Goal: Task Accomplishment & Management: Complete application form

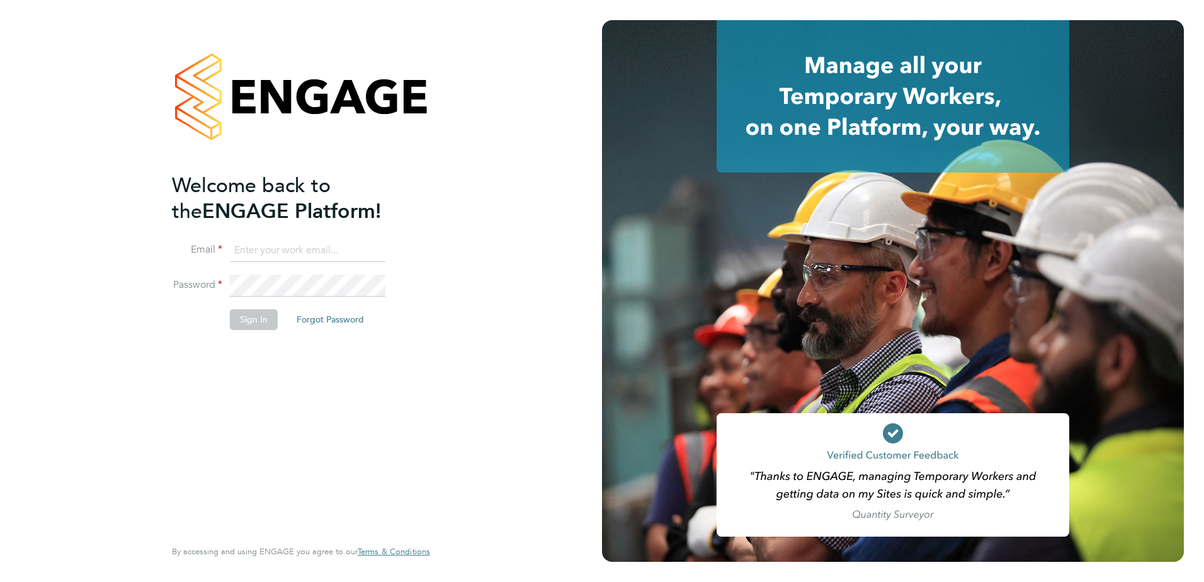
click at [327, 240] on input at bounding box center [308, 250] width 156 height 23
type input "[PERSON_NAME][EMAIL_ADDRESS][DOMAIN_NAME]"
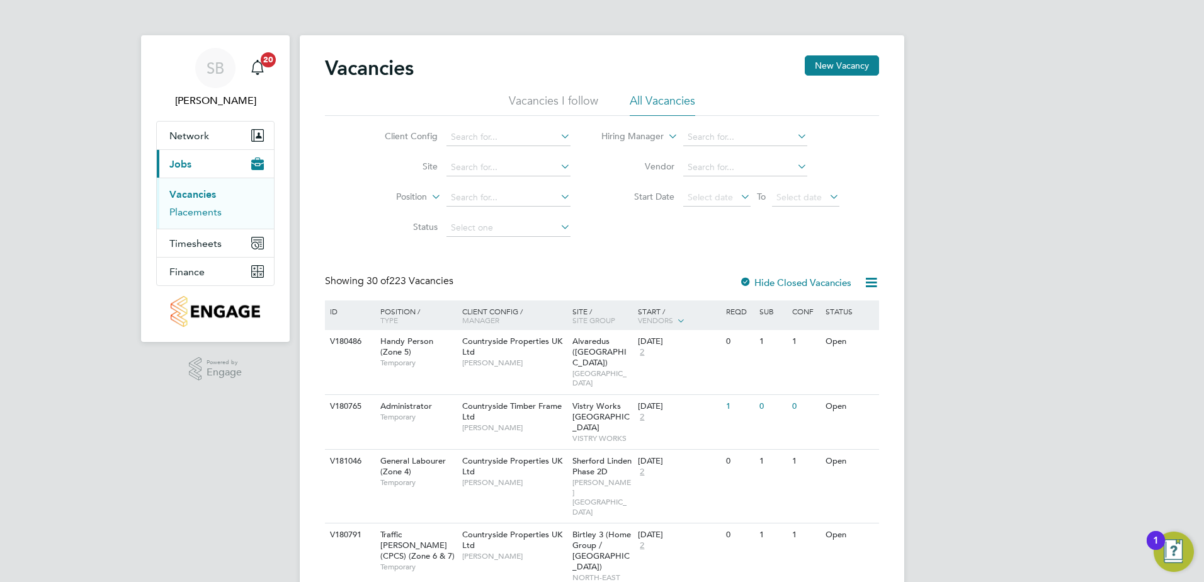
click at [184, 213] on link "Placements" at bounding box center [195, 212] width 52 height 12
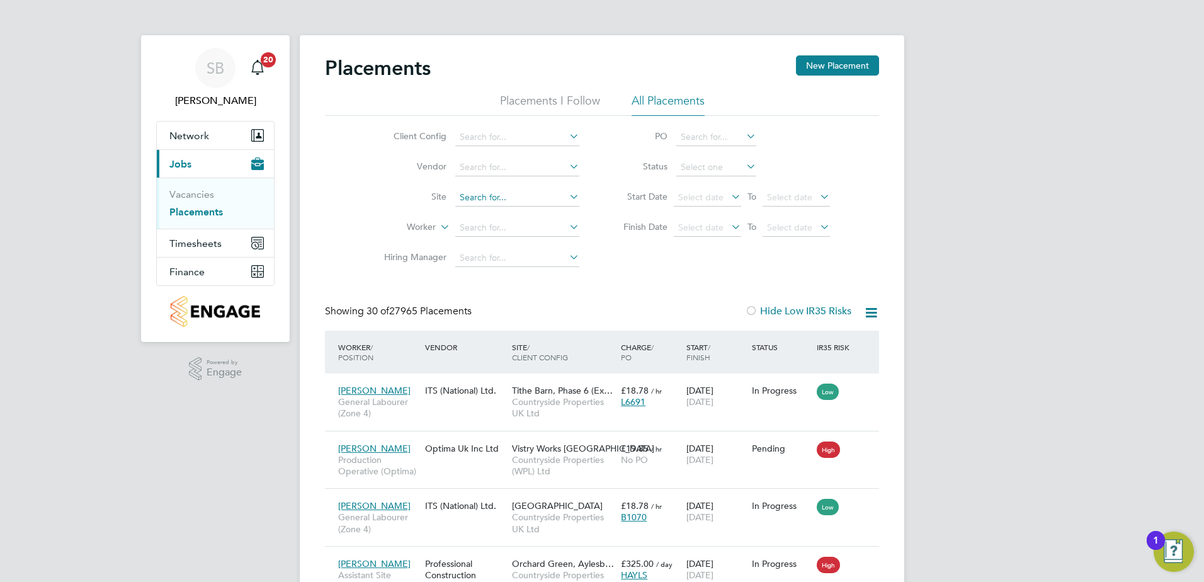
click at [494, 196] on input at bounding box center [517, 198] width 124 height 18
click at [514, 237] on li "Holden Fold - Sigma" at bounding box center [523, 232] width 137 height 17
type input "Holden Fold - Sigma"
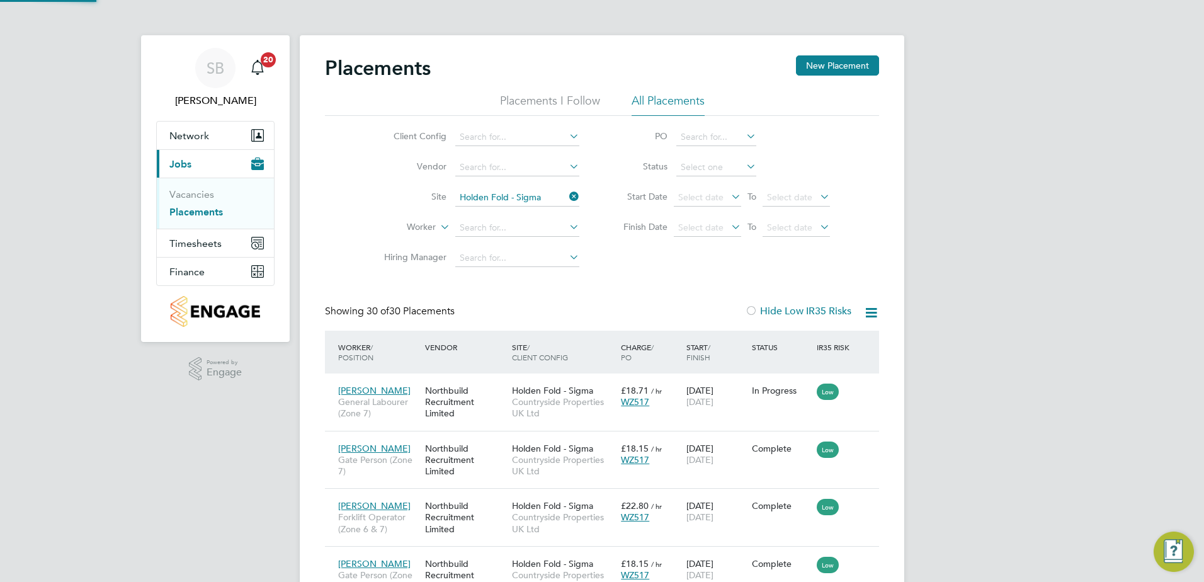
scroll to position [47, 88]
click at [567, 201] on icon at bounding box center [567, 197] width 0 height 18
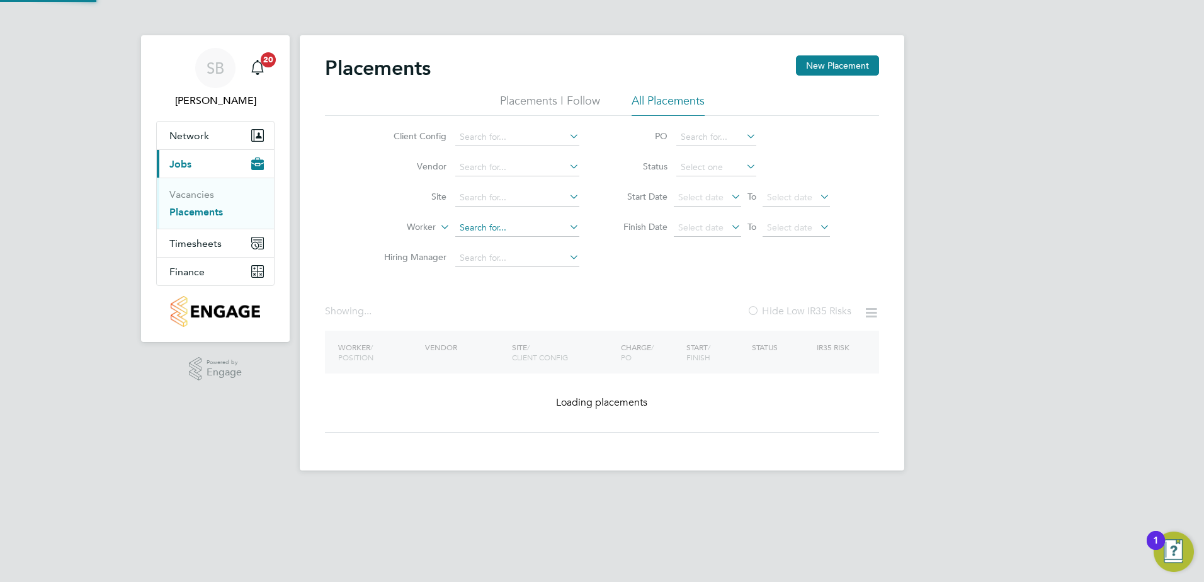
click at [479, 225] on input at bounding box center [517, 228] width 124 height 18
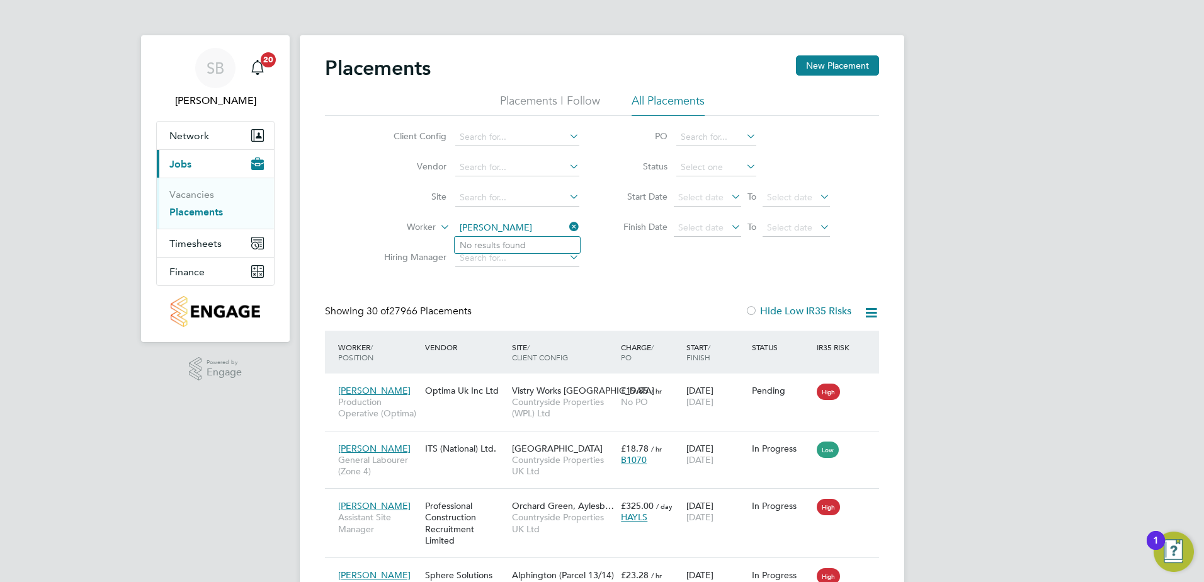
type input "andre lauc"
click at [567, 227] on icon at bounding box center [567, 227] width 0 height 18
click at [523, 202] on input at bounding box center [517, 198] width 124 height 18
click at [571, 245] on li "Holden Fold - Together Housing" at bounding box center [524, 249] width 138 height 17
type input "Holden Fold - Together Housing"
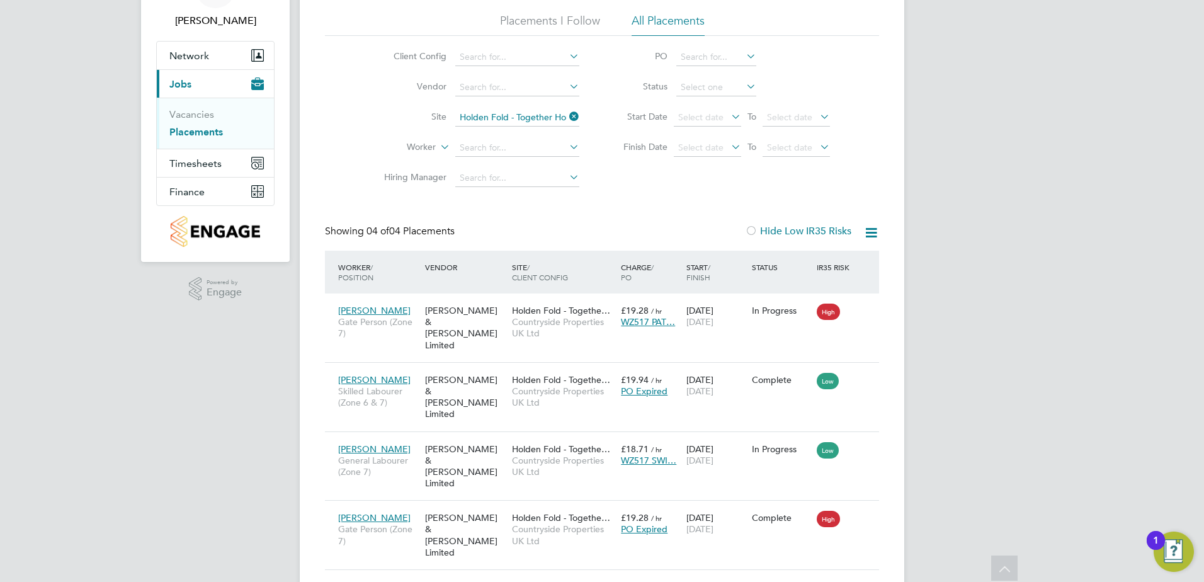
click at [567, 120] on icon at bounding box center [567, 117] width 0 height 18
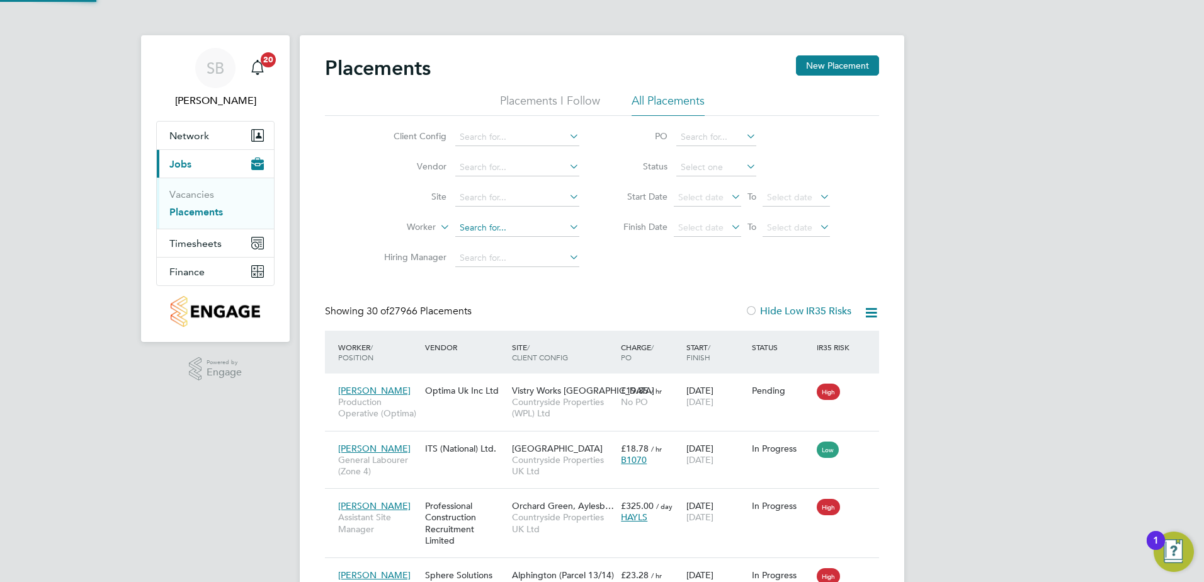
scroll to position [6, 6]
click at [485, 198] on input at bounding box center [517, 198] width 124 height 18
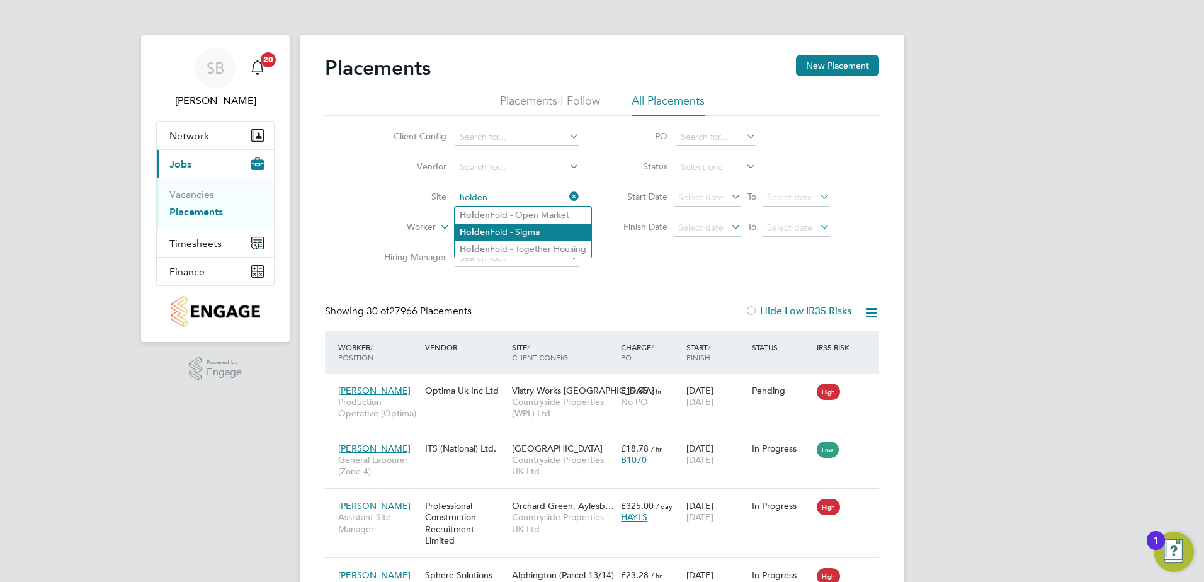
click at [501, 225] on li "Holden Fold - Sigma" at bounding box center [523, 232] width 137 height 17
type input "Holden Fold - Sigma"
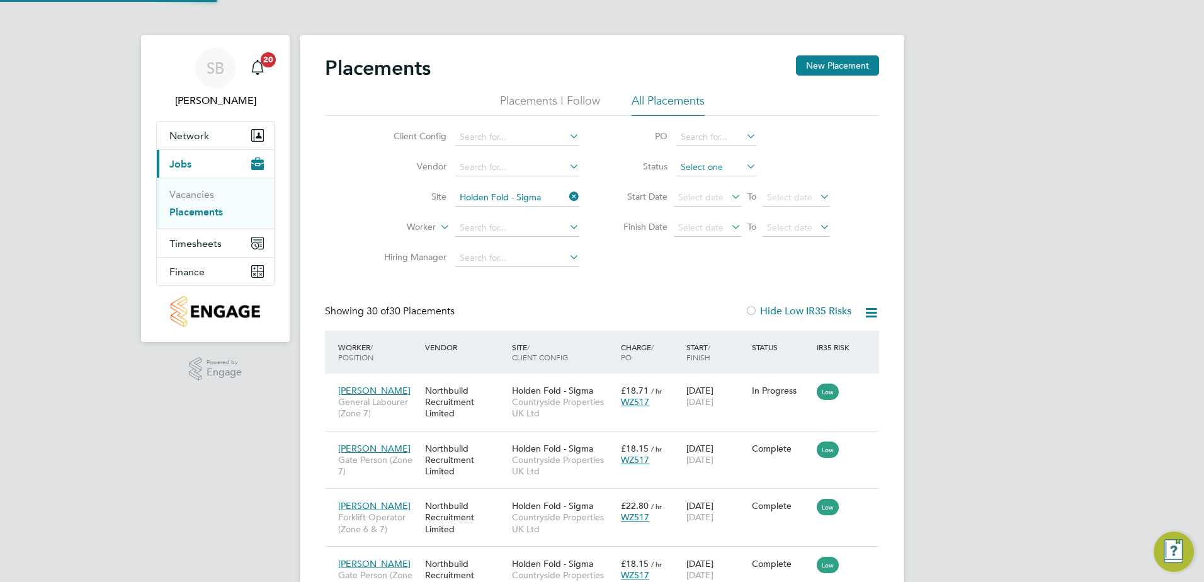
click at [706, 167] on input at bounding box center [716, 168] width 80 height 18
click at [700, 186] on li "Active" at bounding box center [716, 184] width 81 height 16
type input "Active"
drag, startPoint x: 570, startPoint y: 200, endPoint x: 556, endPoint y: 198, distance: 14.5
click at [567, 200] on icon at bounding box center [567, 197] width 0 height 18
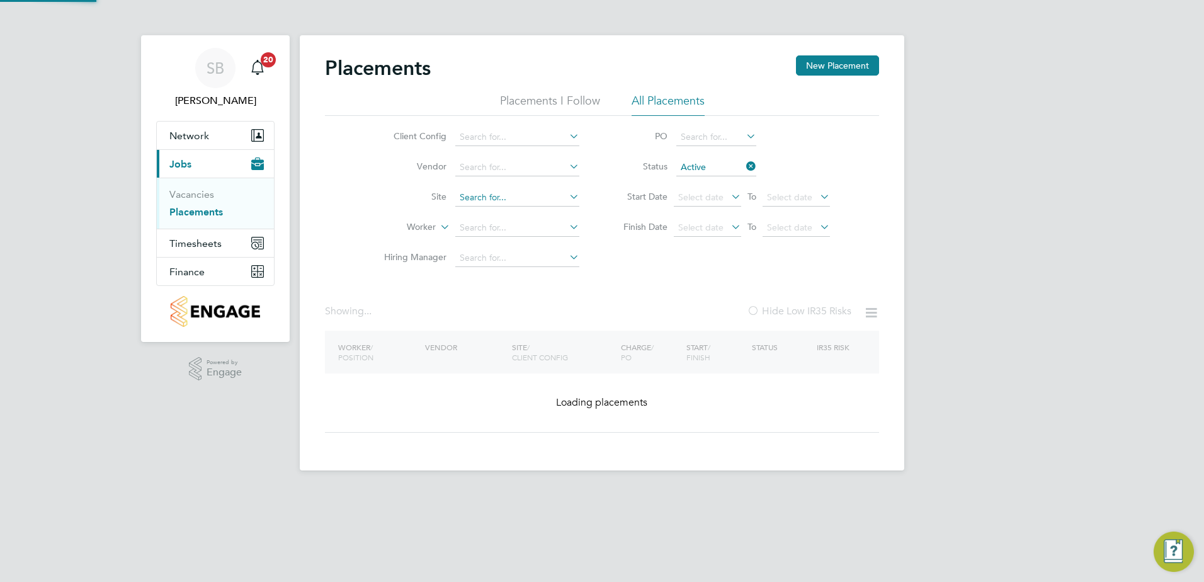
click at [493, 198] on input at bounding box center [517, 198] width 124 height 18
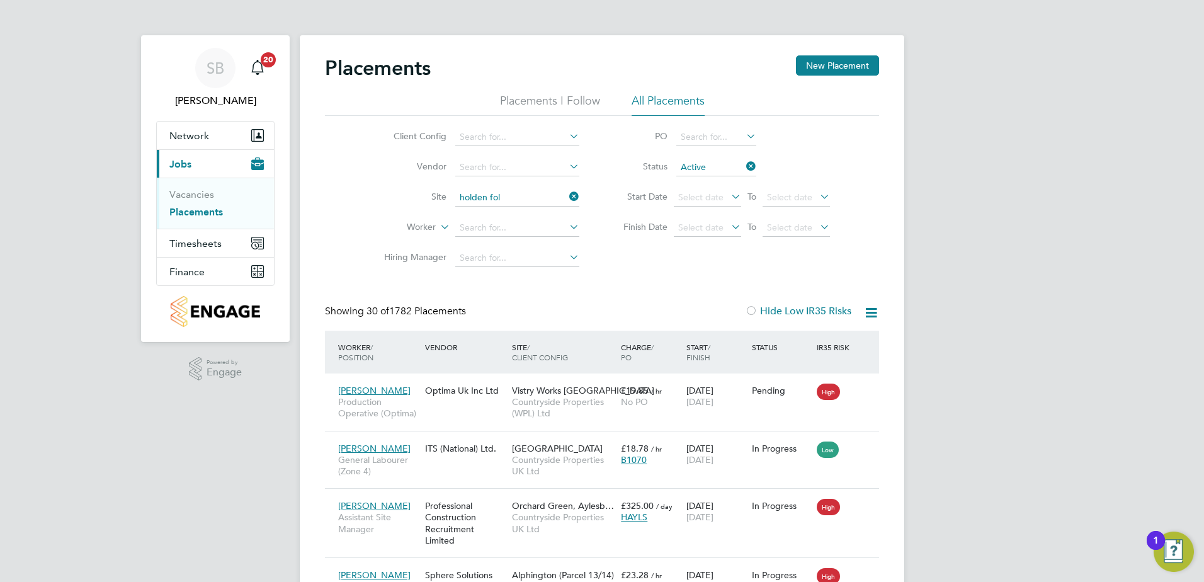
click at [538, 251] on li "Holden Fol d - Together Housing" at bounding box center [525, 249] width 140 height 17
type input "Holden Fold - Together Housing"
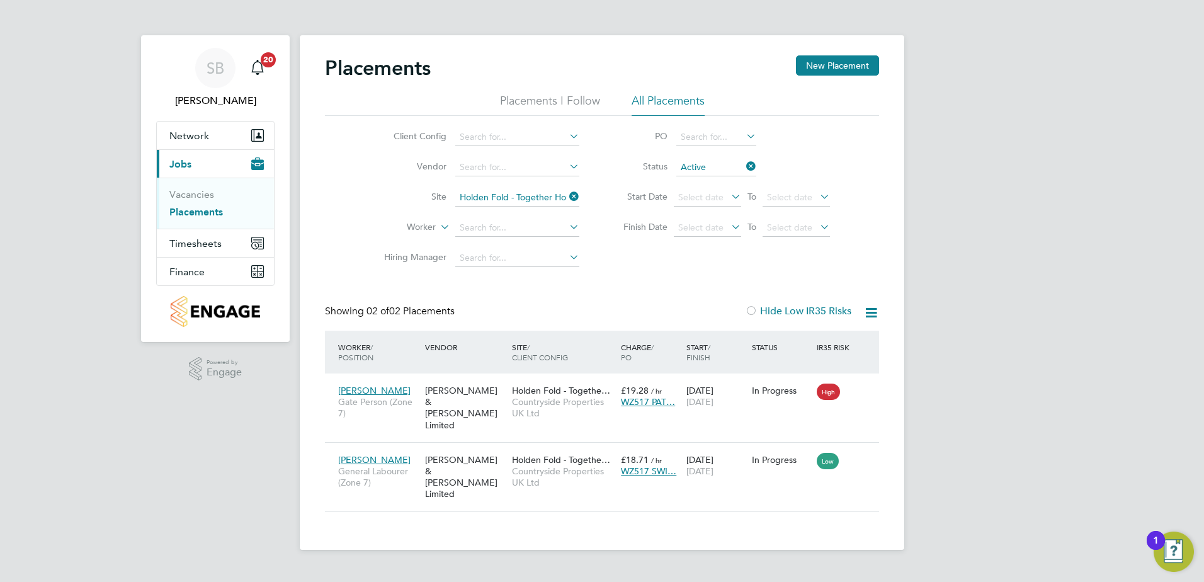
click at [744, 166] on icon at bounding box center [744, 166] width 0 height 18
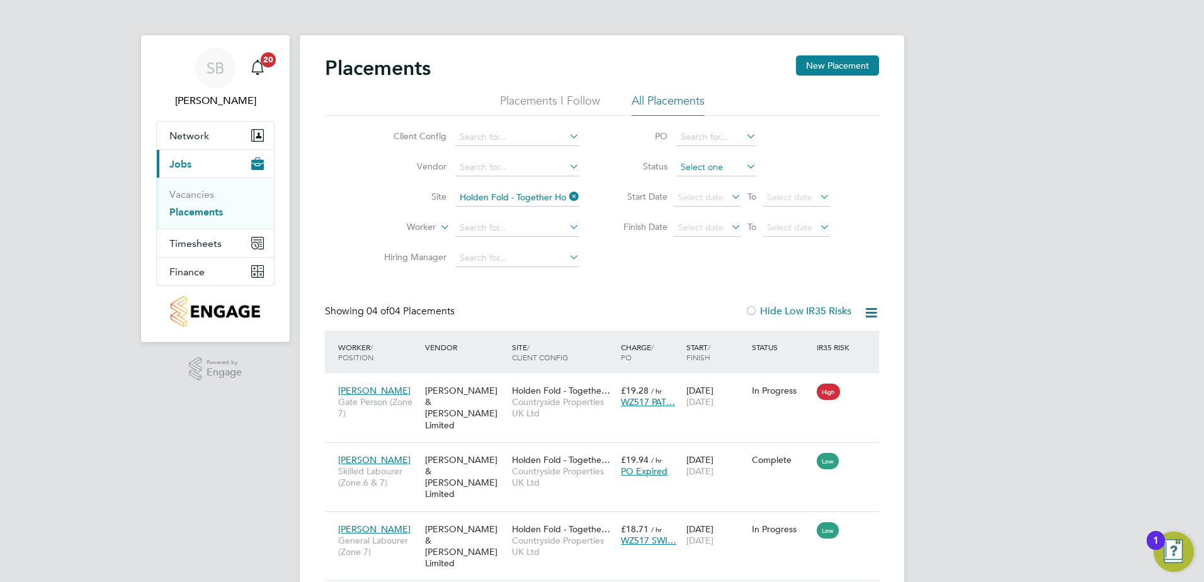
click at [722, 171] on input at bounding box center [716, 168] width 80 height 18
click at [709, 186] on li "Active" at bounding box center [716, 184] width 81 height 16
type input "Active"
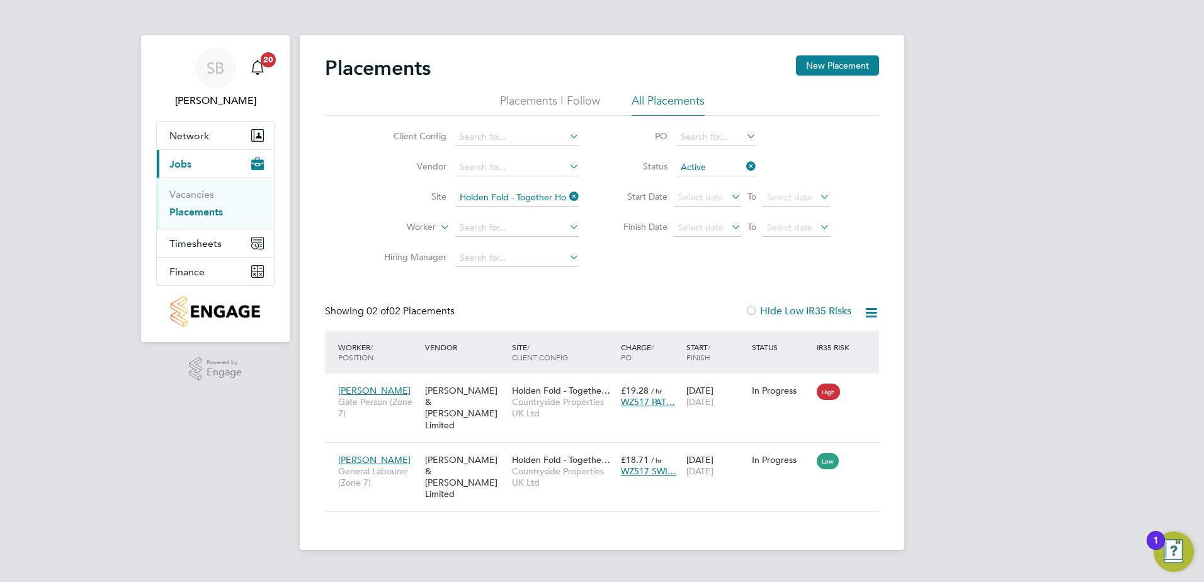
click at [567, 195] on icon at bounding box center [567, 197] width 0 height 18
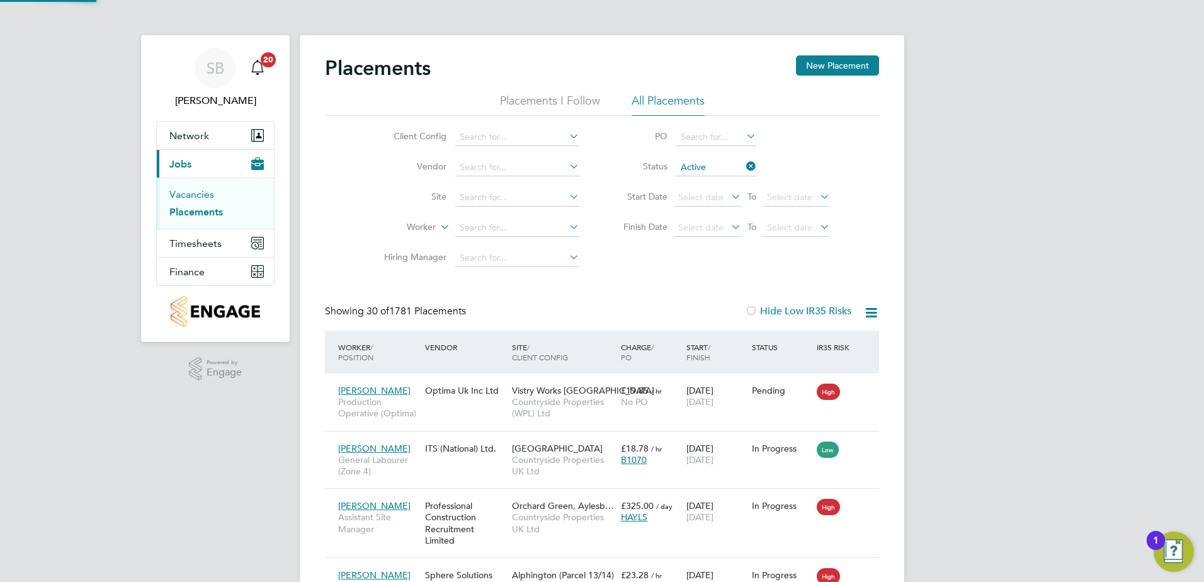
scroll to position [12, 59]
click at [198, 198] on link "Vacancies" at bounding box center [191, 194] width 45 height 12
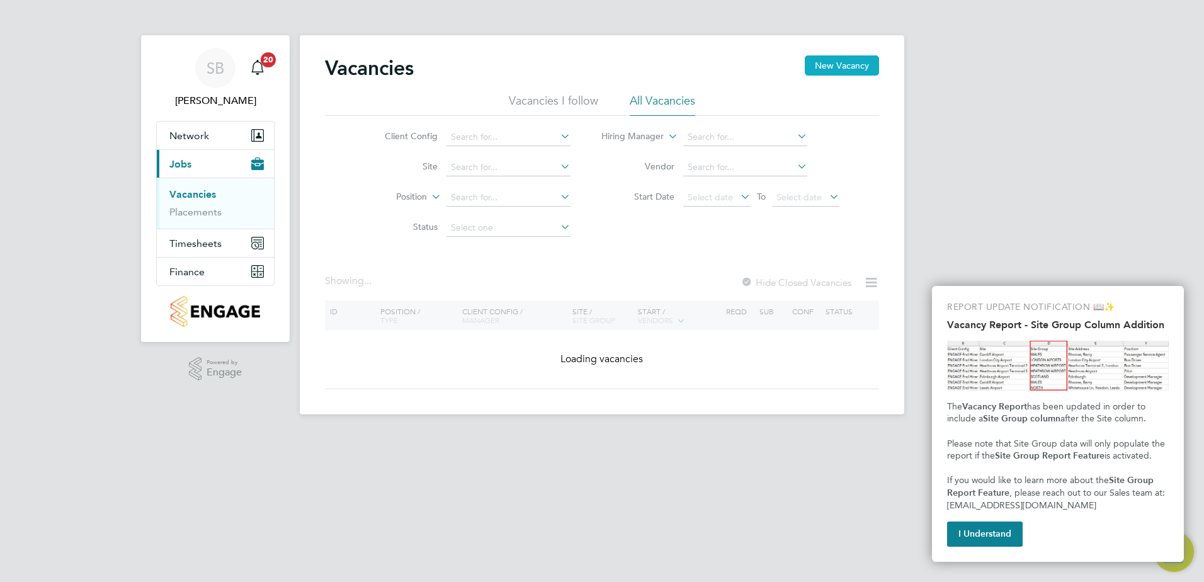
click at [849, 65] on button "New Vacancy" at bounding box center [842, 65] width 74 height 20
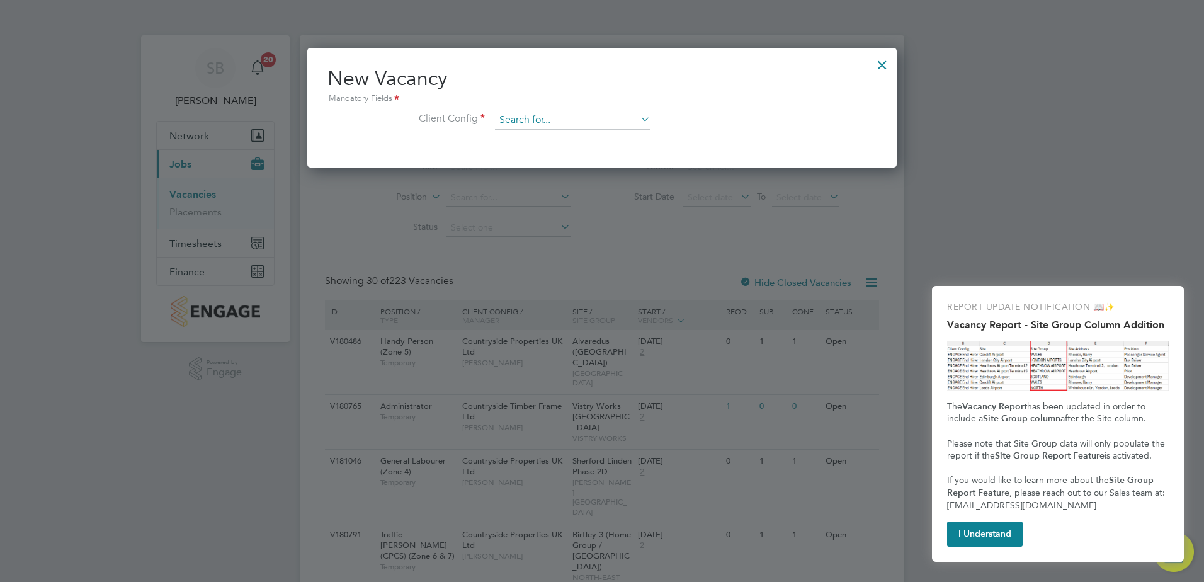
click at [577, 120] on input at bounding box center [573, 120] width 156 height 19
type input "holden"
click at [664, 120] on li "Client Config holden" at bounding box center [601, 126] width 549 height 31
click at [638, 115] on icon at bounding box center [638, 119] width 0 height 18
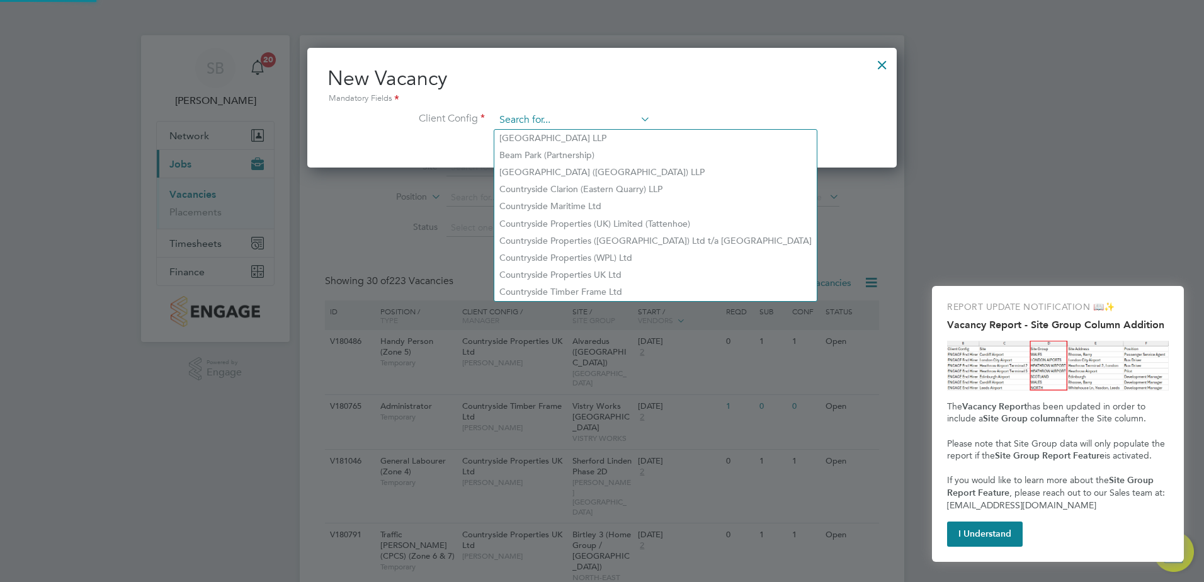
click at [581, 115] on input at bounding box center [573, 120] width 156 height 19
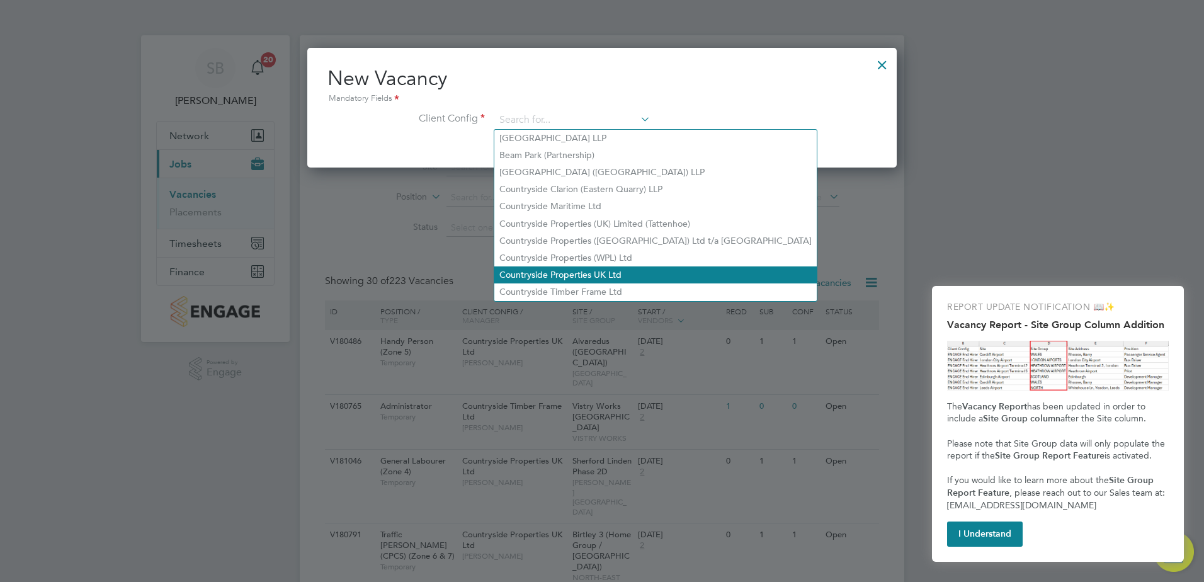
click at [554, 266] on li "Countryside Properties UK Ltd" at bounding box center [655, 274] width 322 height 17
type input "Countryside Properties UK Ltd"
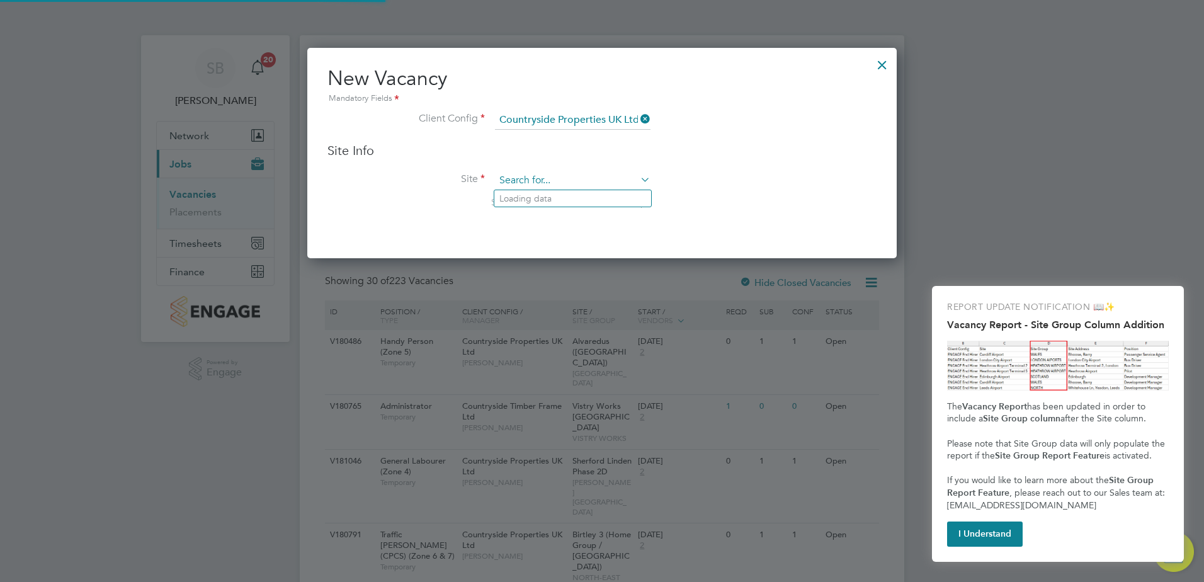
click at [532, 179] on input at bounding box center [573, 180] width 156 height 19
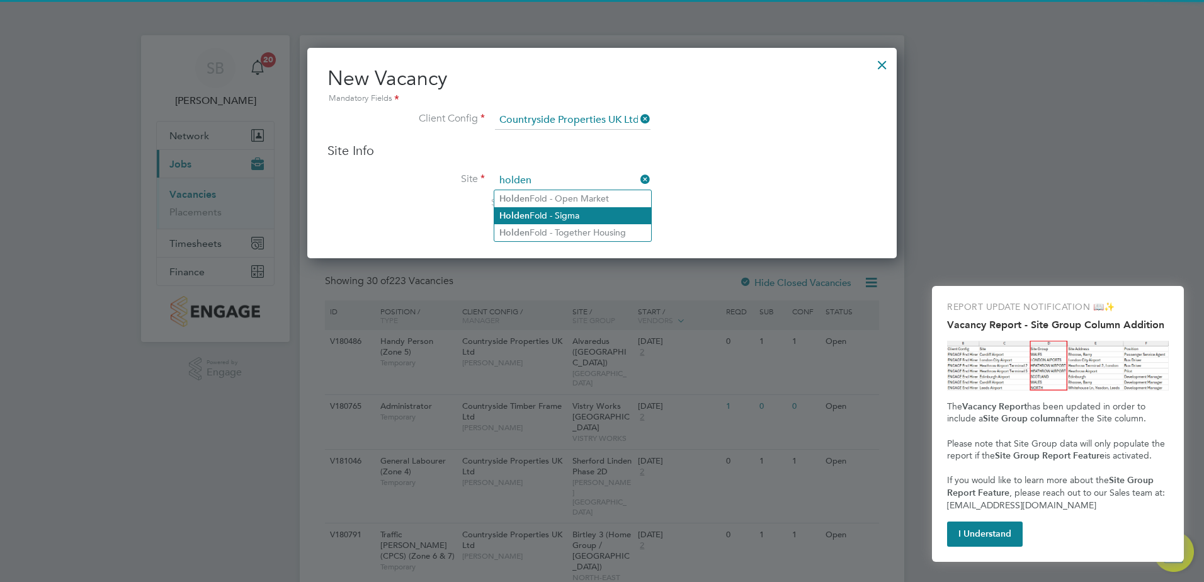
click at [577, 210] on li "Holden Fold - Sigma" at bounding box center [572, 215] width 157 height 17
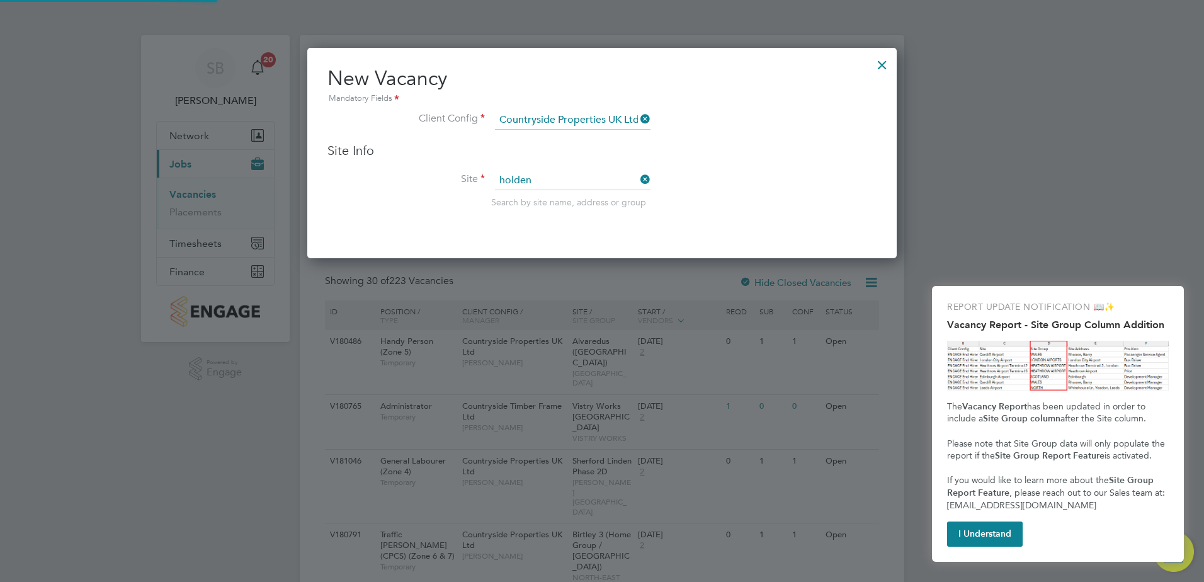
type input "Holden Fold - Sigma"
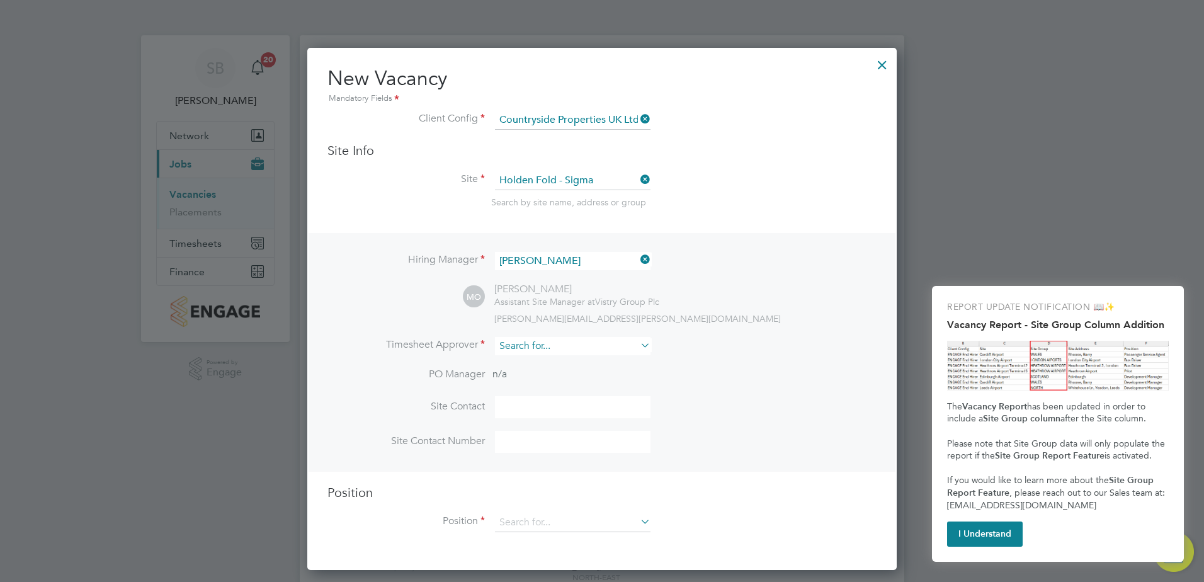
click at [530, 349] on input at bounding box center [573, 346] width 156 height 18
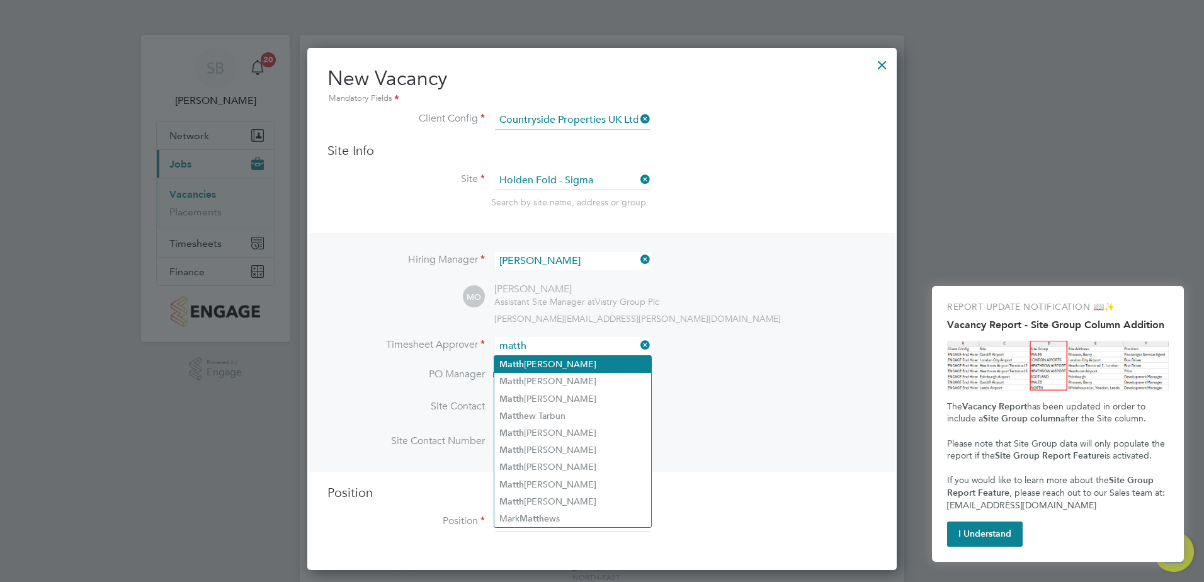
click at [533, 360] on li "Matth ew ODowd" at bounding box center [572, 364] width 157 height 17
type input "Matthew ODowd"
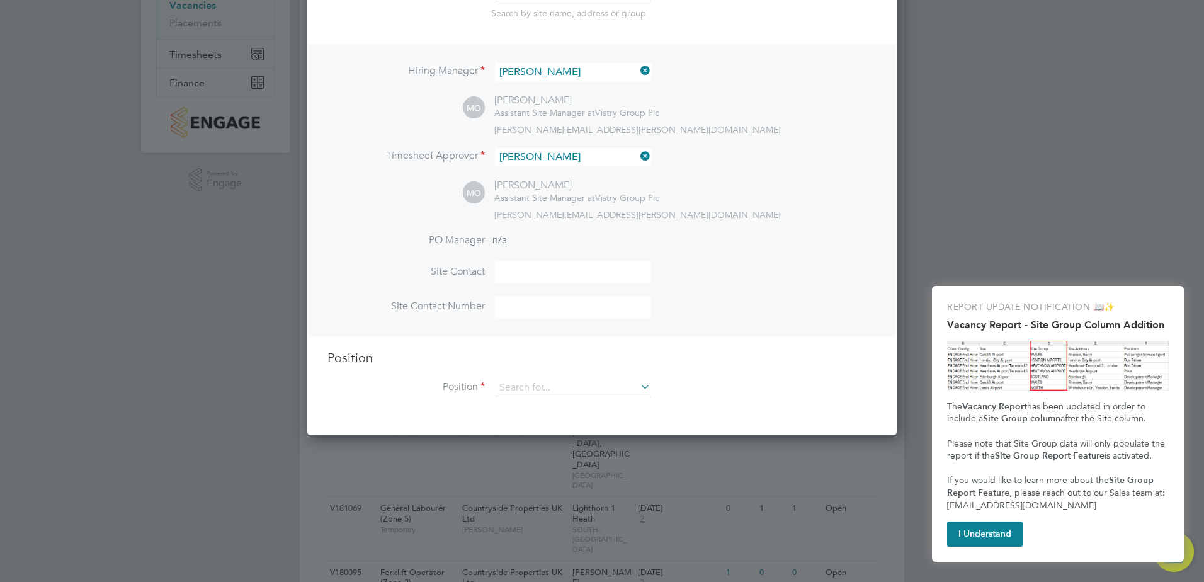
click at [532, 387] on input at bounding box center [573, 387] width 156 height 19
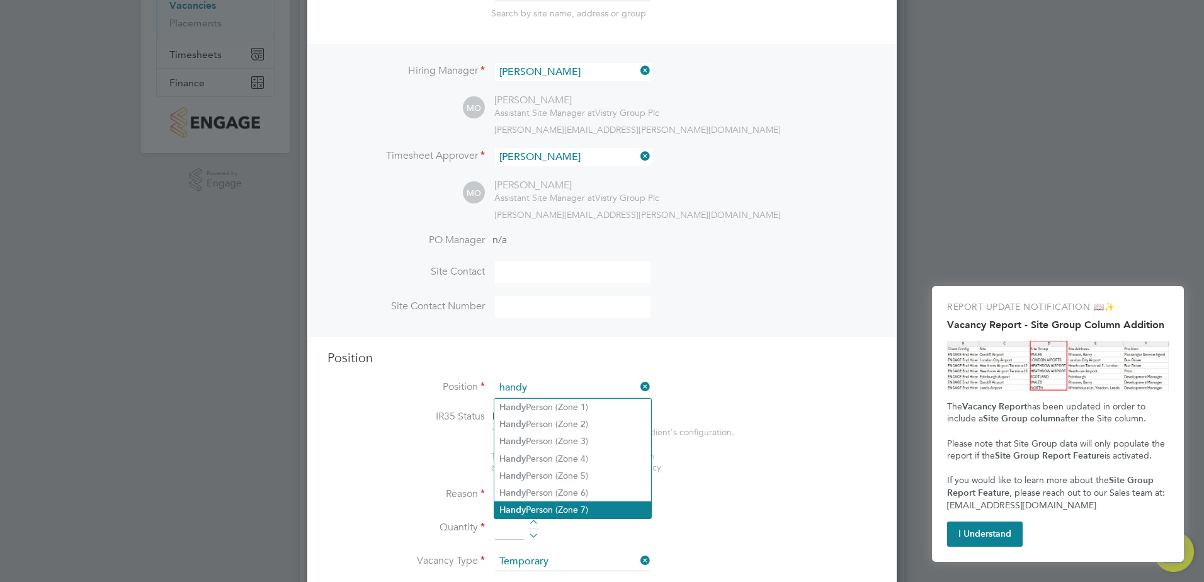
click at [549, 502] on li "Handy Person (Zone 7)" at bounding box center [572, 509] width 157 height 17
type input "Handy Person (Zone 7)"
type textarea "• Perform repair and maintenance tasks on doors, furniture, fixtures and applia…"
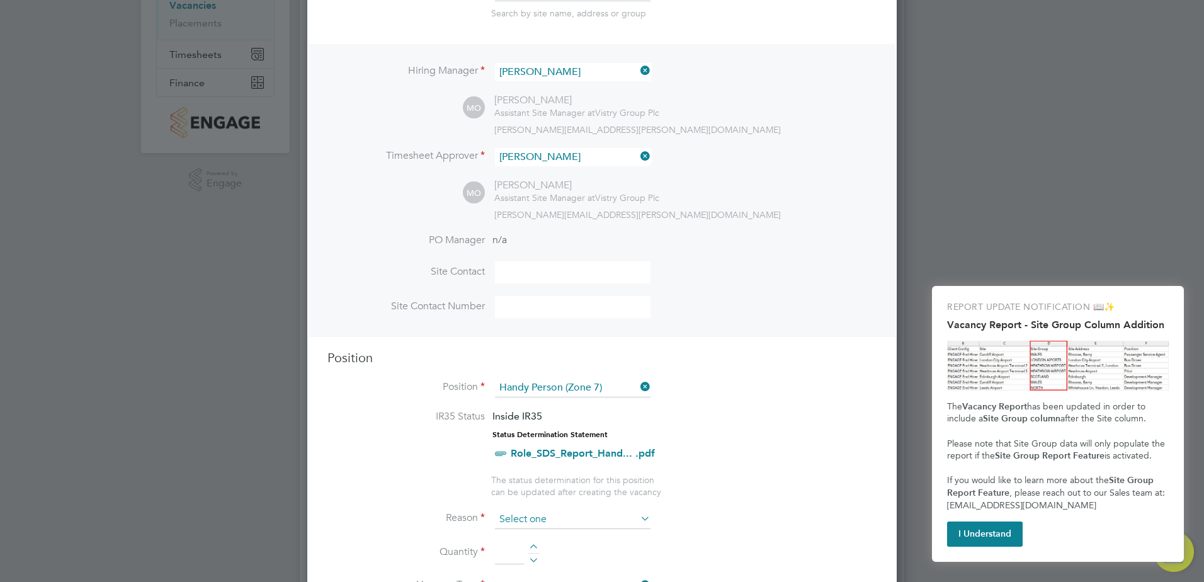
click at [525, 523] on input at bounding box center [573, 519] width 156 height 19
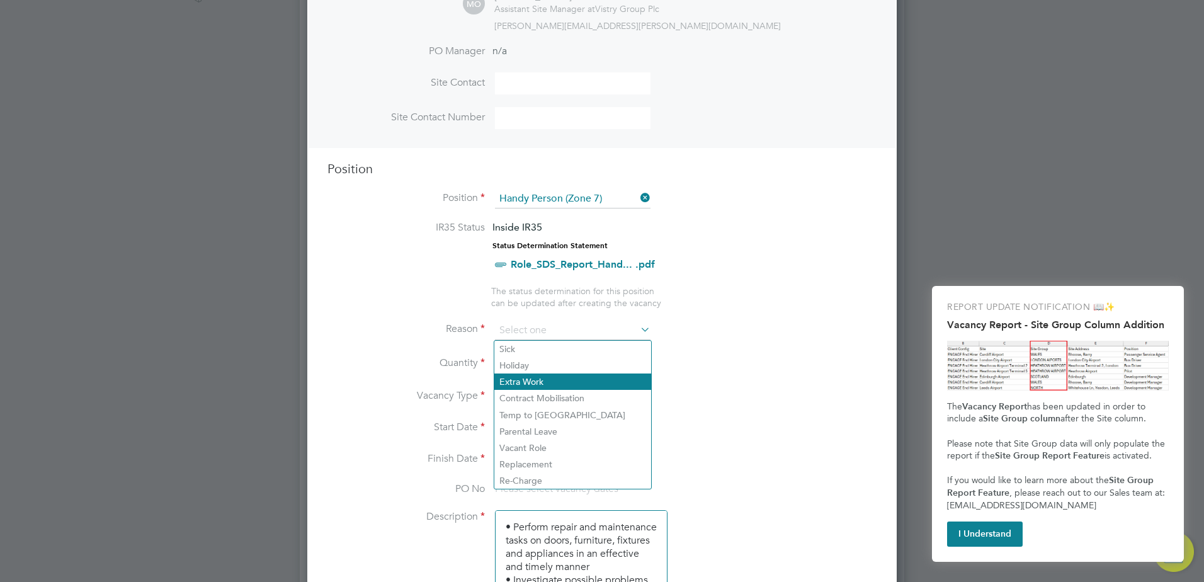
click at [526, 377] on li "Extra Work" at bounding box center [572, 381] width 157 height 16
type input "Extra Work"
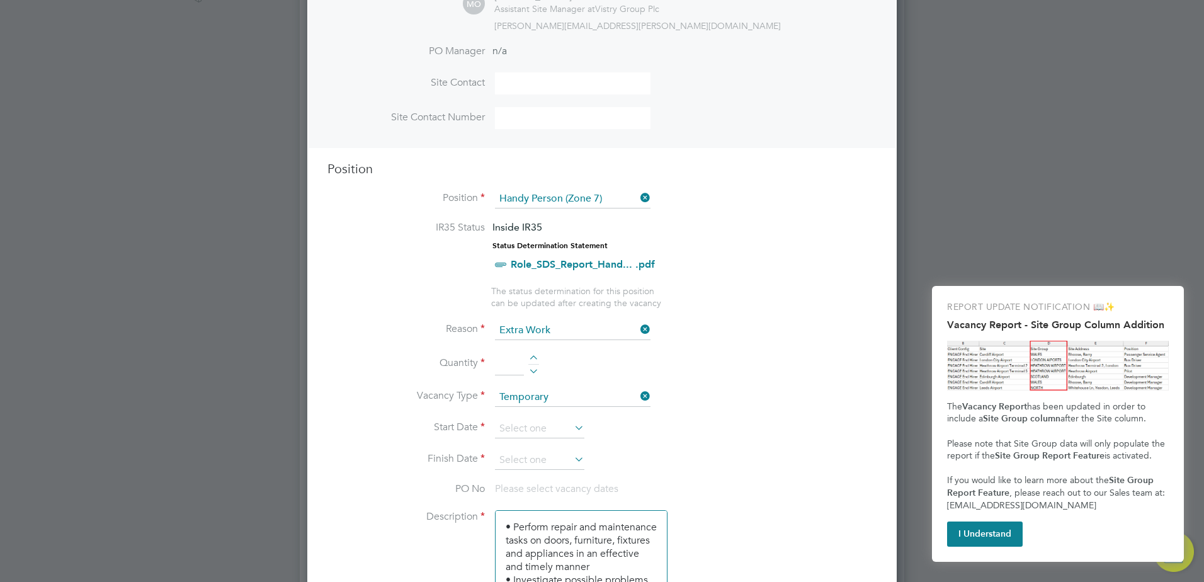
click at [536, 358] on div at bounding box center [533, 359] width 11 height 9
type input "1"
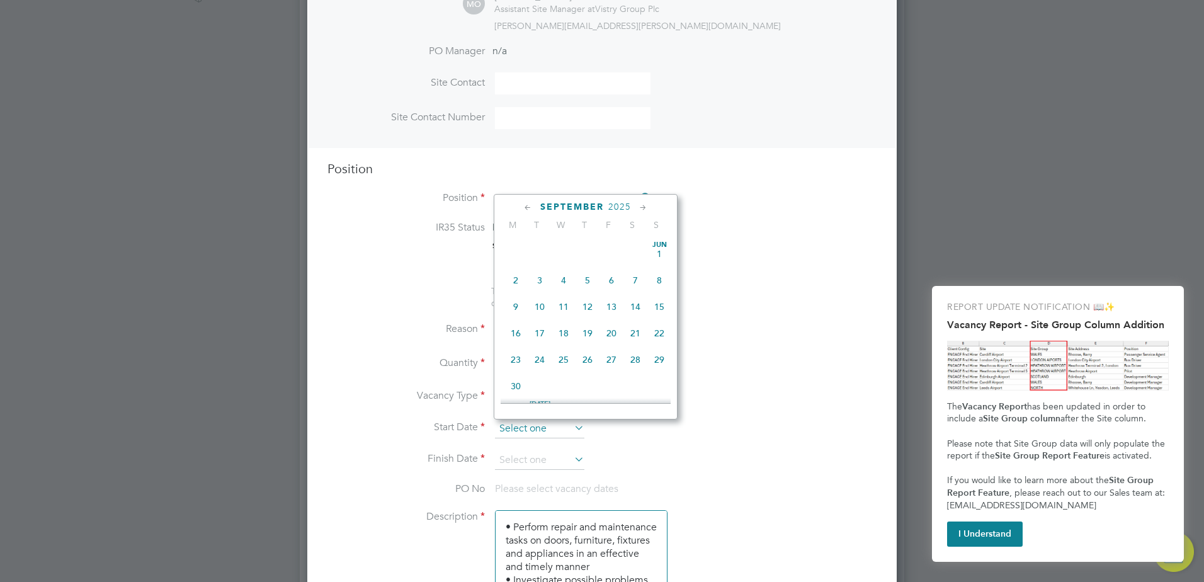
click at [515, 435] on input at bounding box center [539, 428] width 89 height 19
click at [567, 280] on span "17" at bounding box center [564, 268] width 24 height 24
type input "[DATE]"
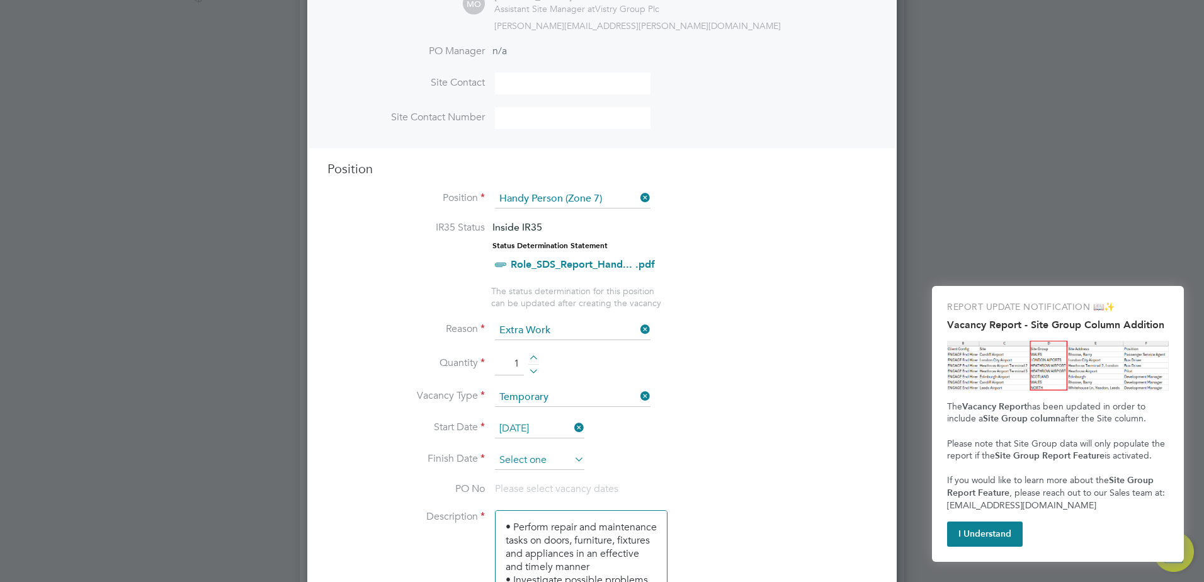
click at [521, 463] on input at bounding box center [539, 460] width 89 height 19
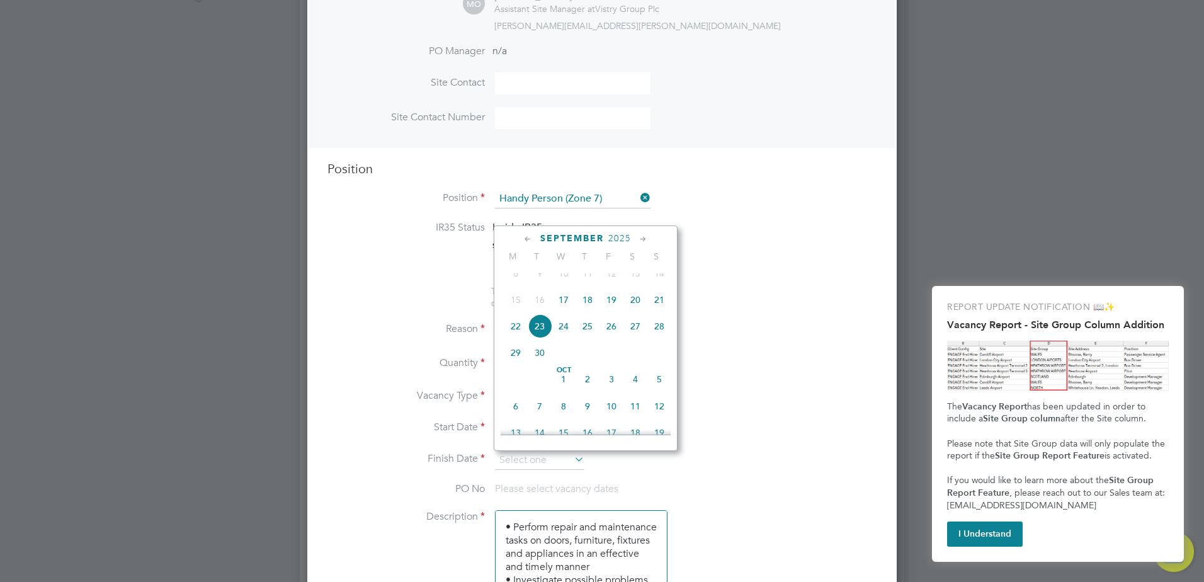
click at [544, 337] on span "23" at bounding box center [540, 326] width 24 height 24
type input "23 Sep 2025"
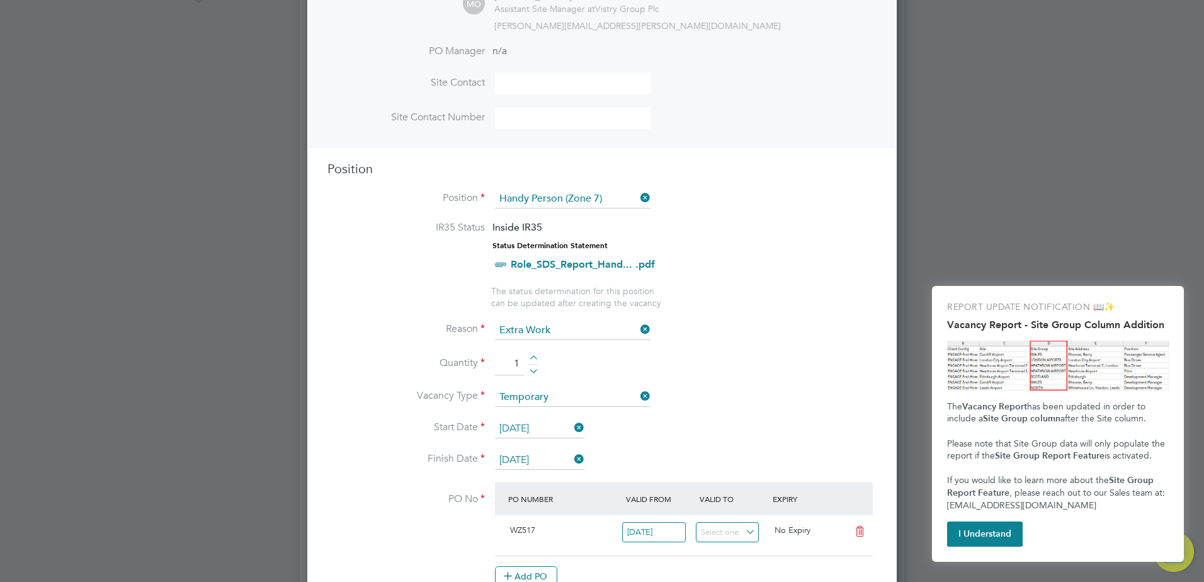
click at [572, 433] on icon at bounding box center [572, 428] width 0 height 18
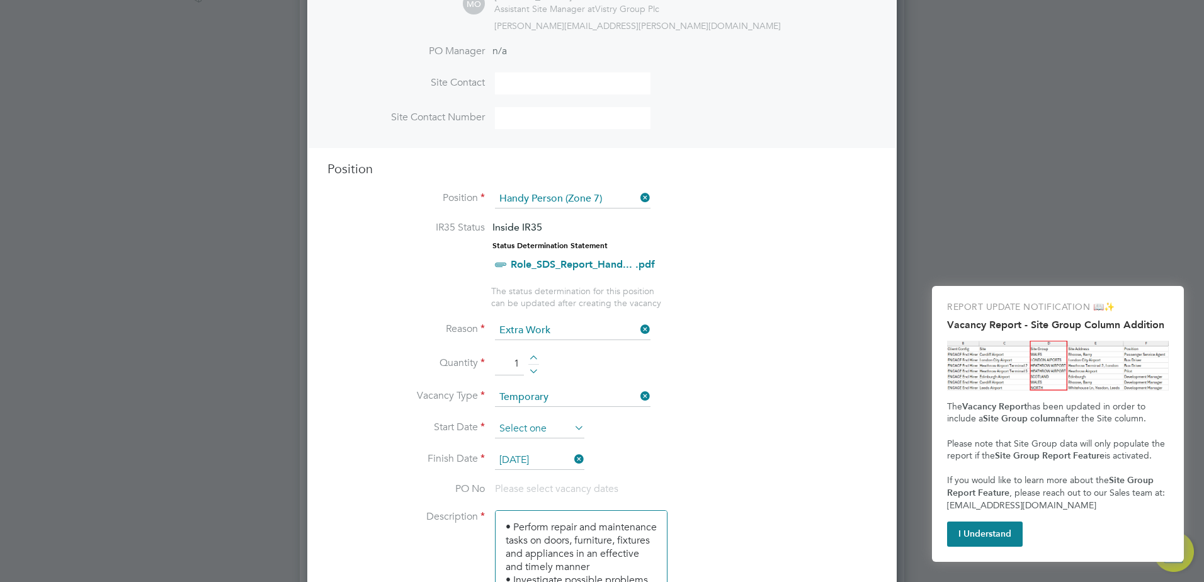
click at [541, 434] on input at bounding box center [539, 428] width 89 height 19
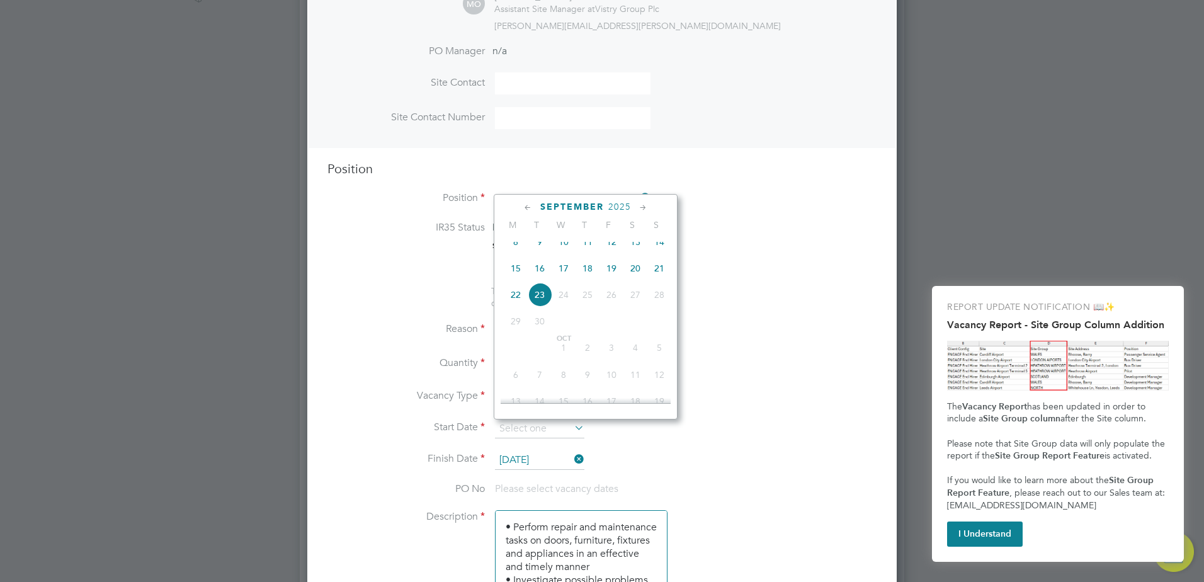
click at [538, 279] on span "16" at bounding box center [540, 268] width 24 height 24
type input "16 Sep 2025"
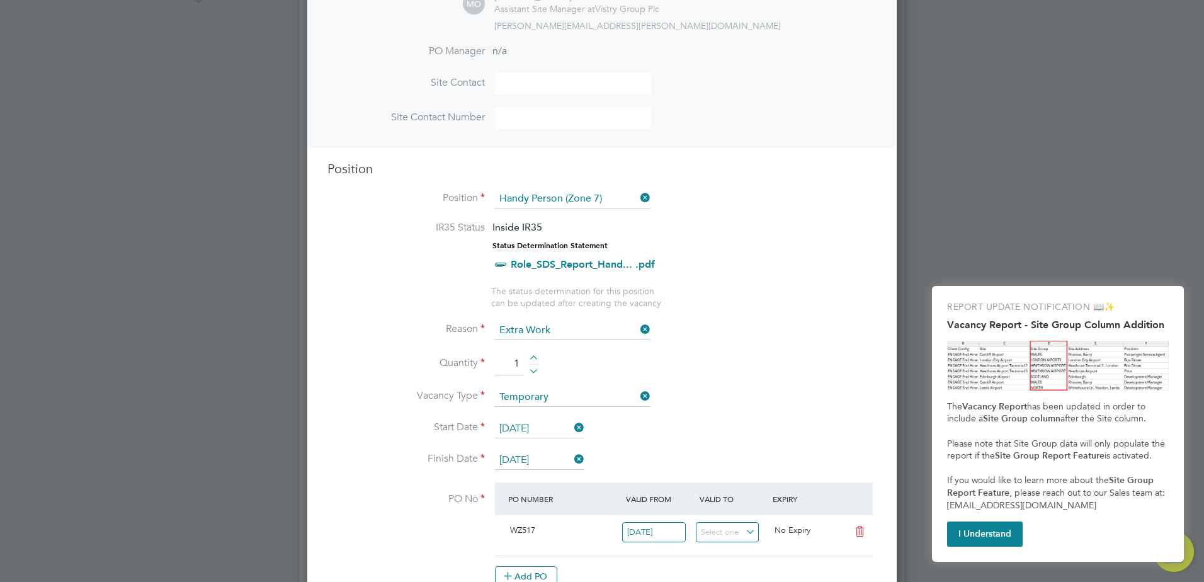
click at [752, 411] on li "Vacancy Type Temporary" at bounding box center [601, 403] width 549 height 31
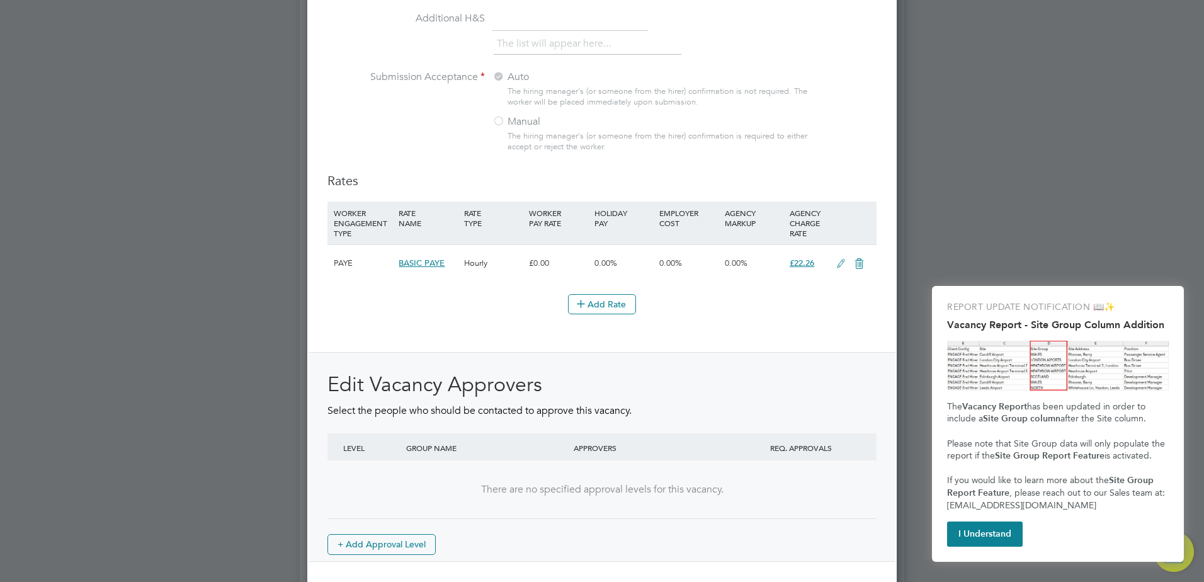
scroll to position [1367, 0]
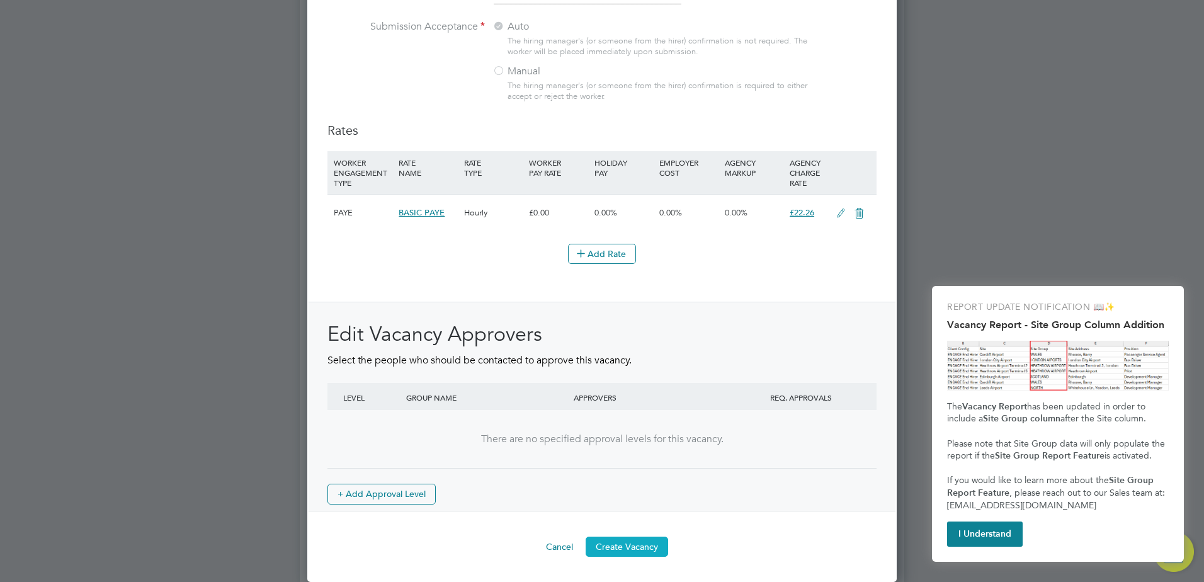
click at [605, 536] on button "Create Vacancy" at bounding box center [627, 546] width 82 height 20
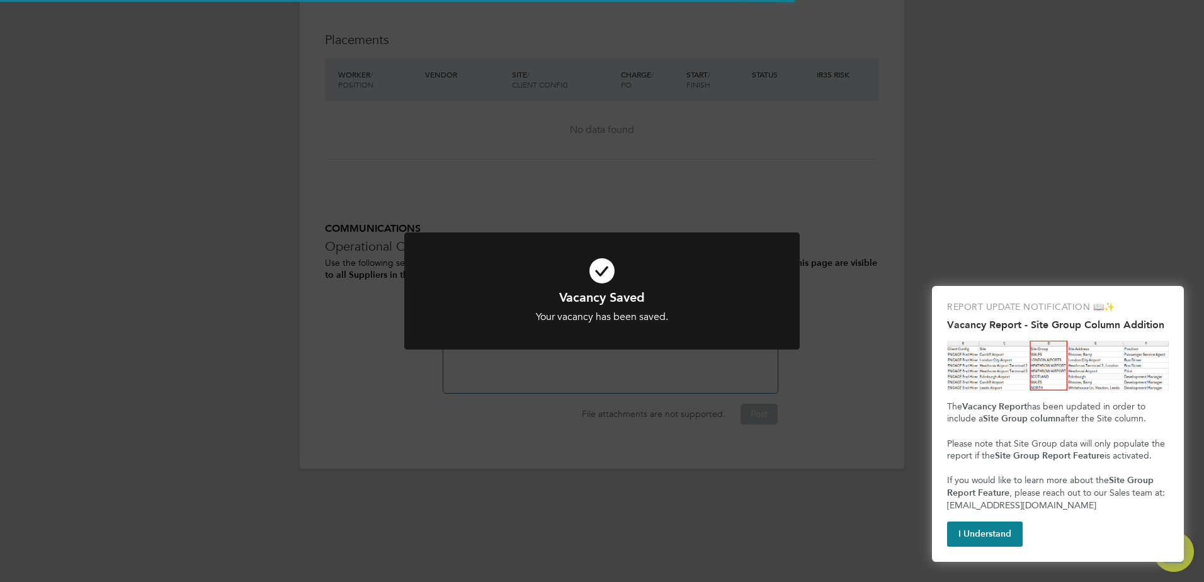
scroll to position [11, 0]
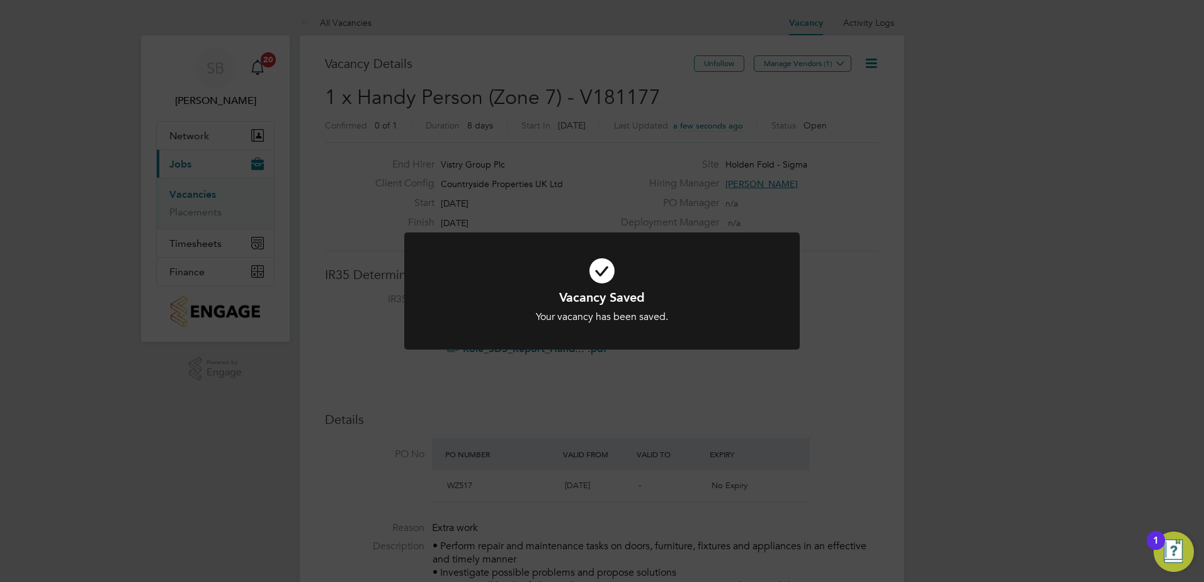
click at [775, 208] on div "Vacancy Saved Your vacancy has been saved. Cancel Okay" at bounding box center [602, 291] width 1204 height 582
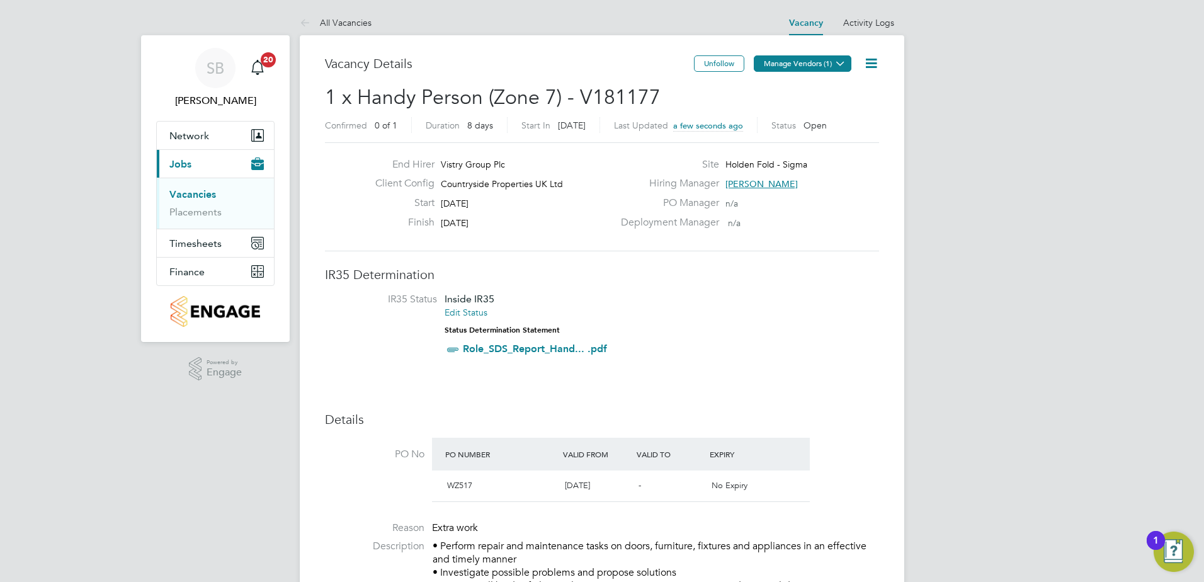
click at [814, 59] on button "Manage Vendors (1)" at bounding box center [803, 63] width 98 height 16
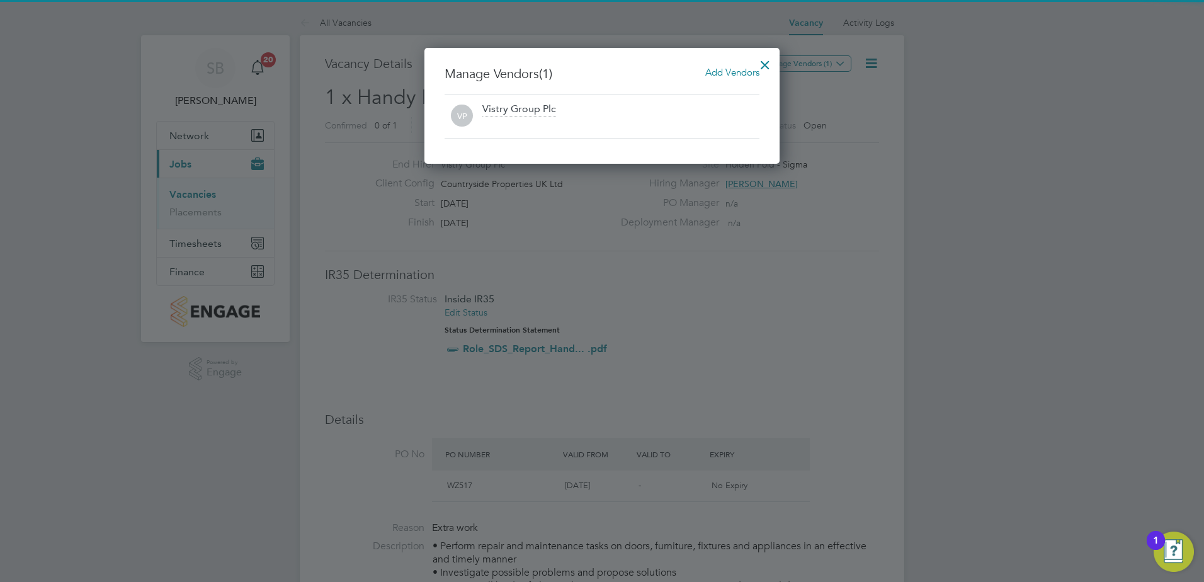
click at [729, 69] on span "Add Vendors" at bounding box center [732, 72] width 54 height 12
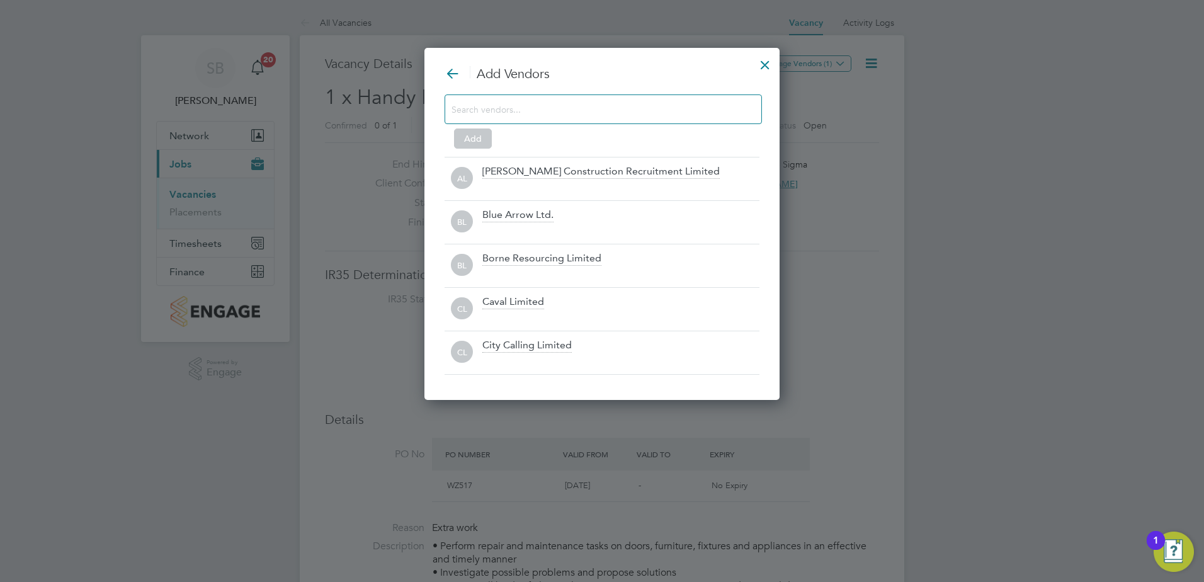
click at [521, 109] on input at bounding box center [592, 109] width 283 height 16
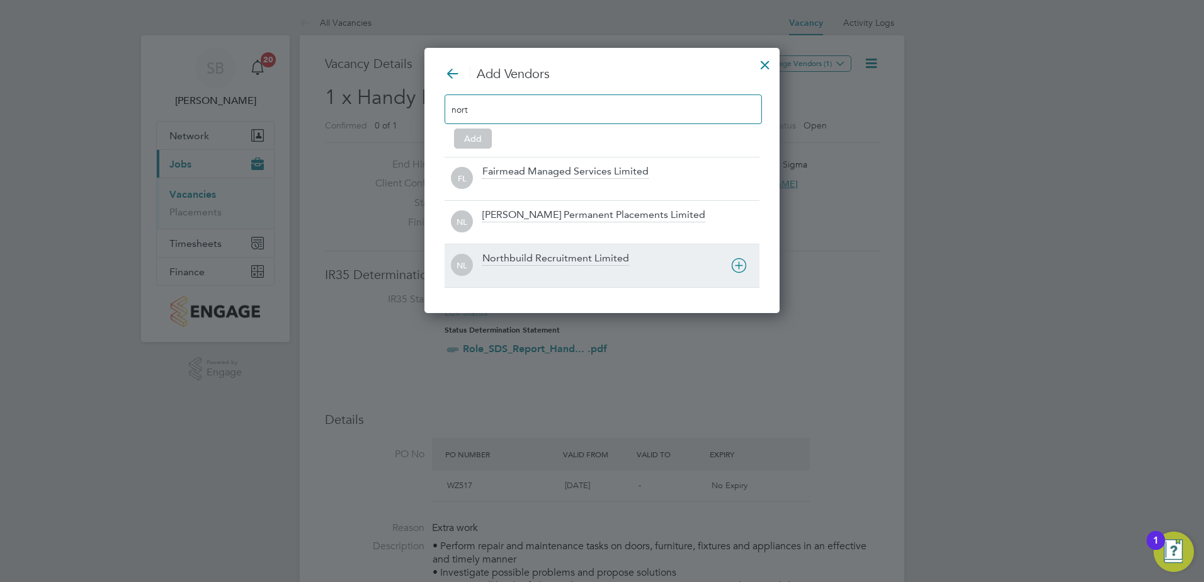
type input "nort"
click at [524, 251] on div "NL Northbuild Recruitment Limited" at bounding box center [602, 265] width 315 height 43
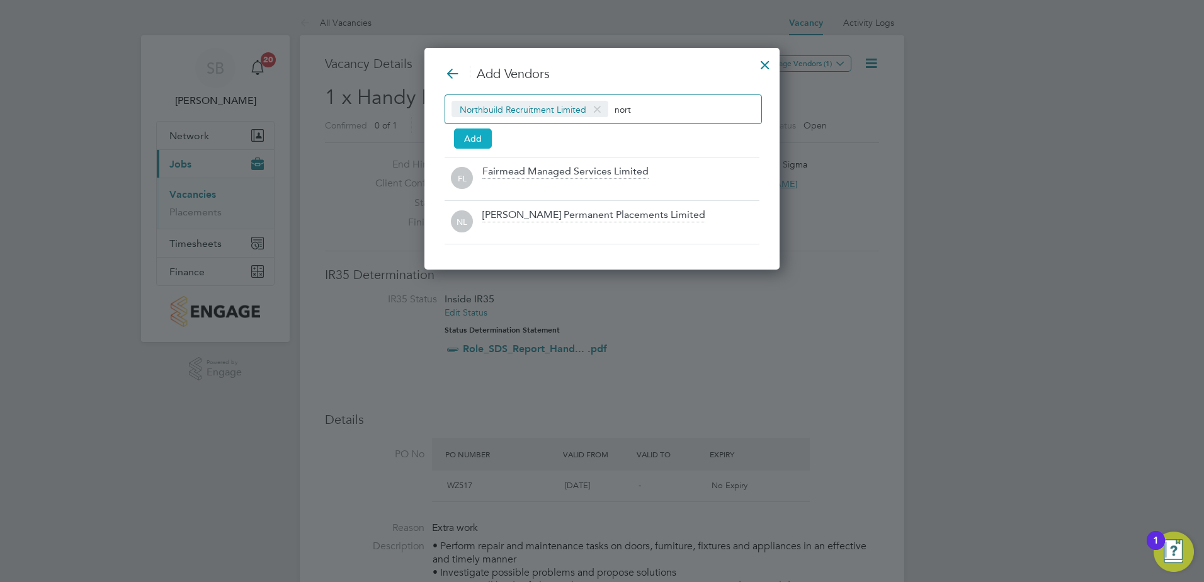
click at [462, 135] on button "Add" at bounding box center [473, 138] width 38 height 20
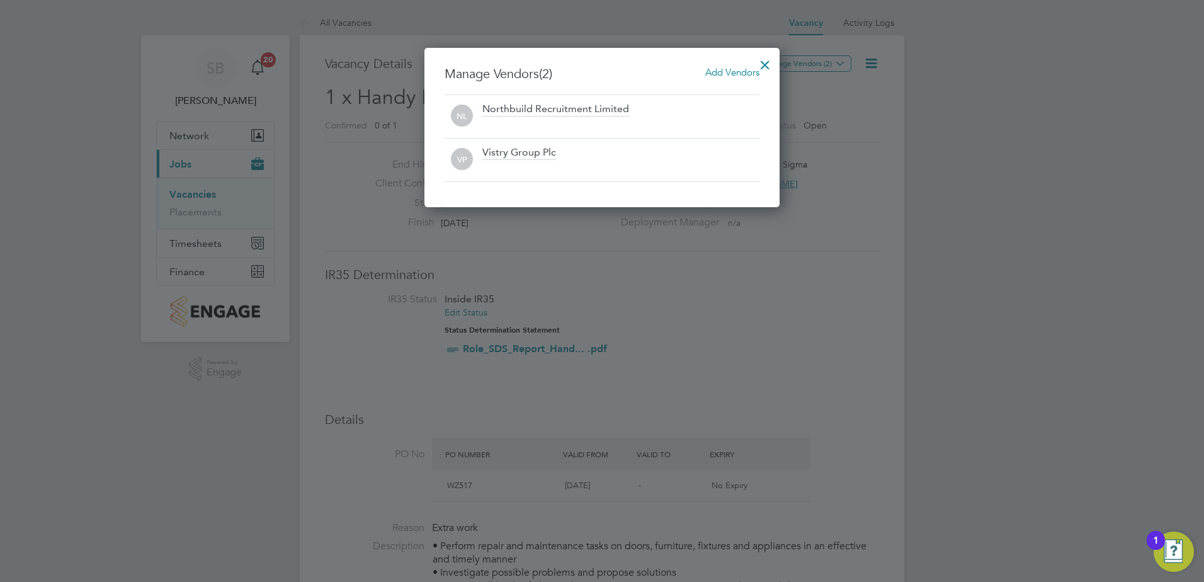
click at [761, 60] on div at bounding box center [765, 61] width 23 height 23
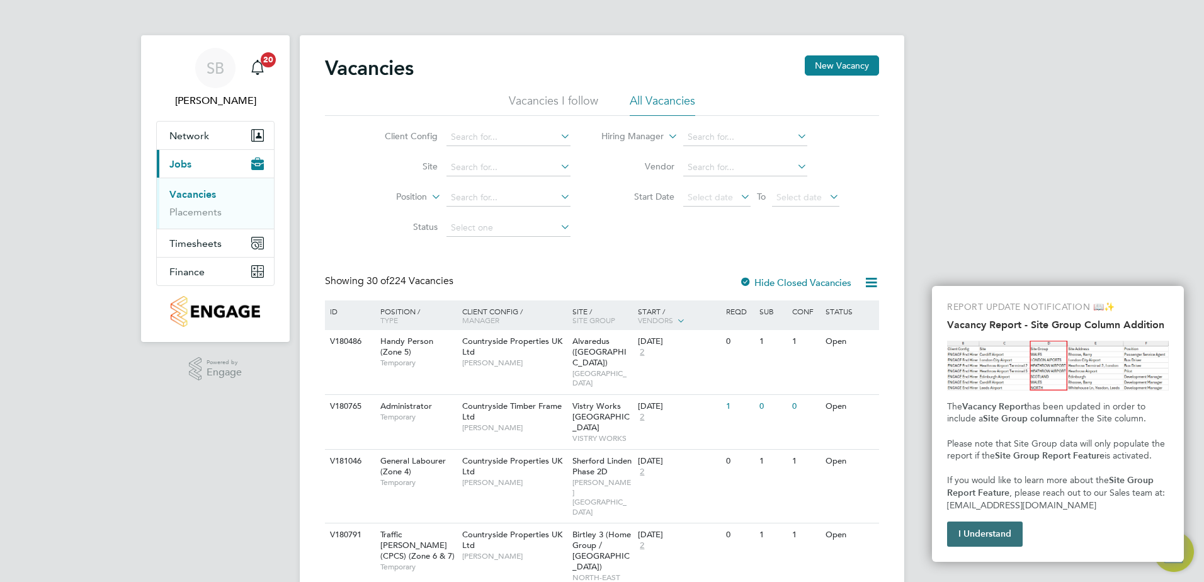
click at [976, 542] on button "I Understand" at bounding box center [985, 533] width 76 height 25
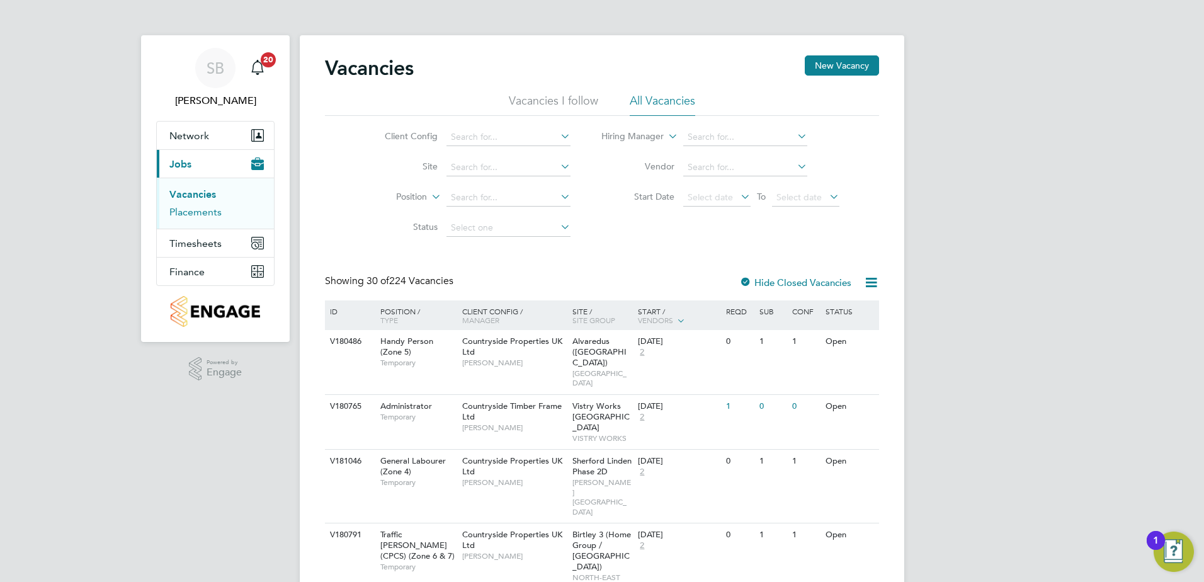
click at [191, 216] on link "Placements" at bounding box center [195, 212] width 52 height 12
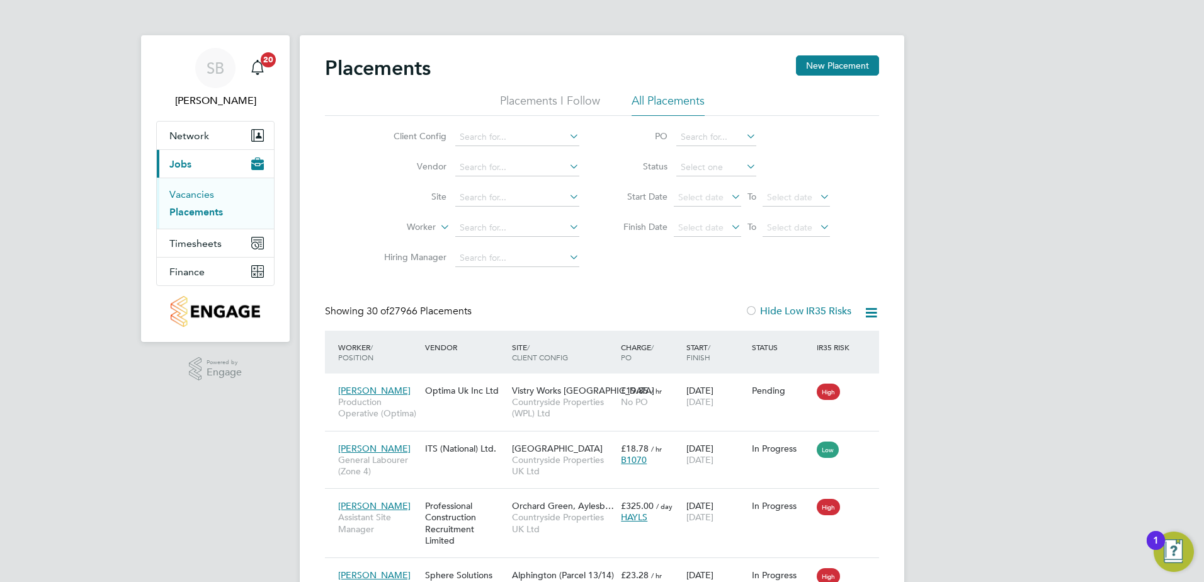
click at [193, 191] on link "Vacancies" at bounding box center [191, 194] width 45 height 12
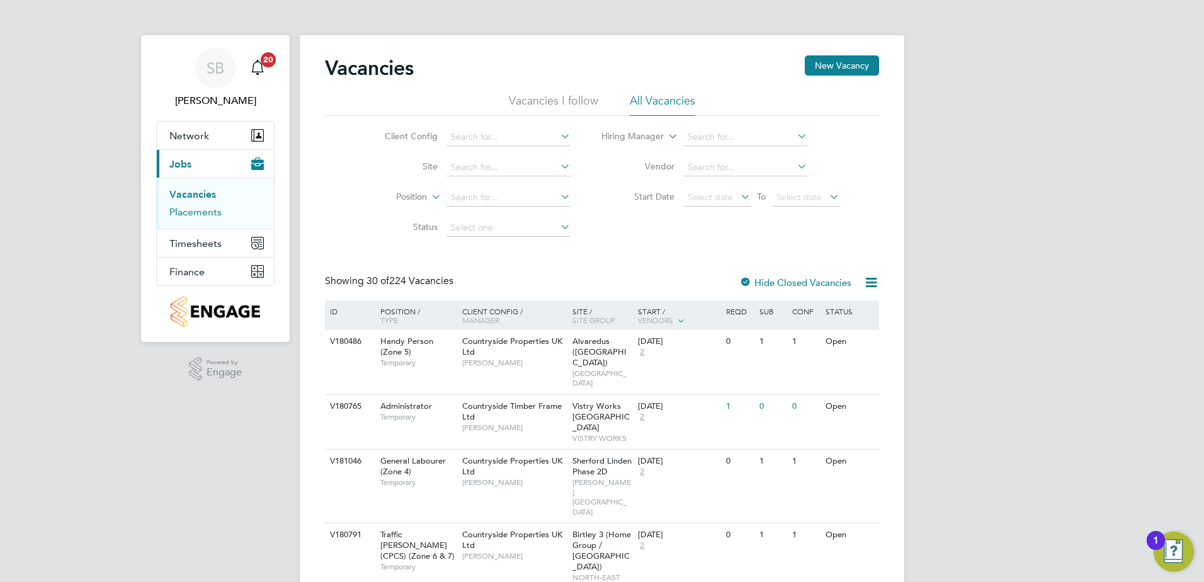
click at [188, 217] on link "Placements" at bounding box center [195, 212] width 52 height 12
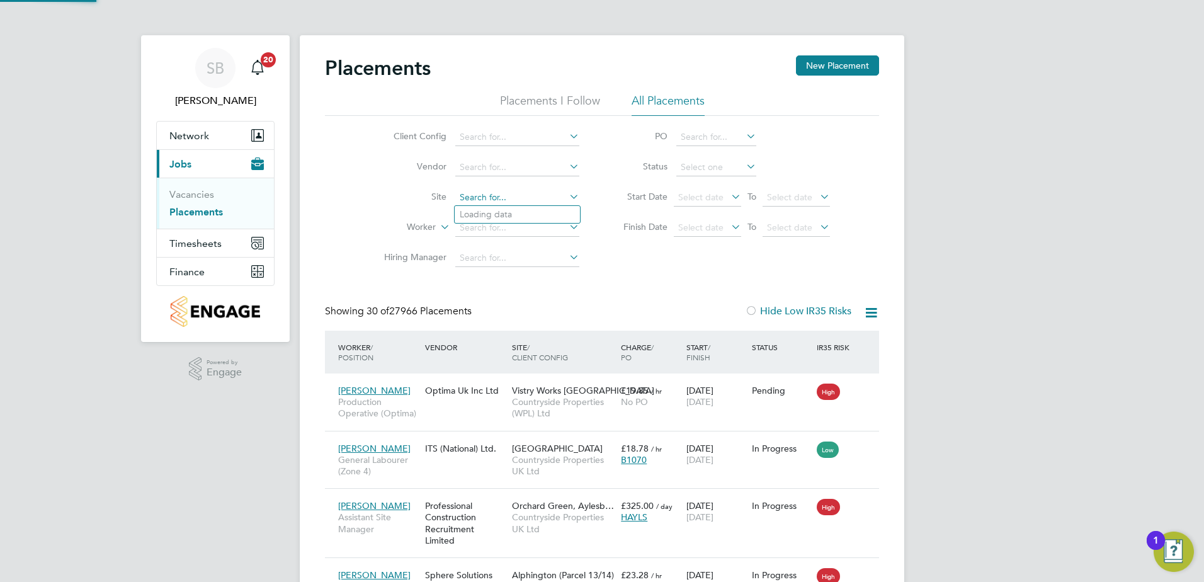
click at [470, 201] on input at bounding box center [517, 198] width 124 height 18
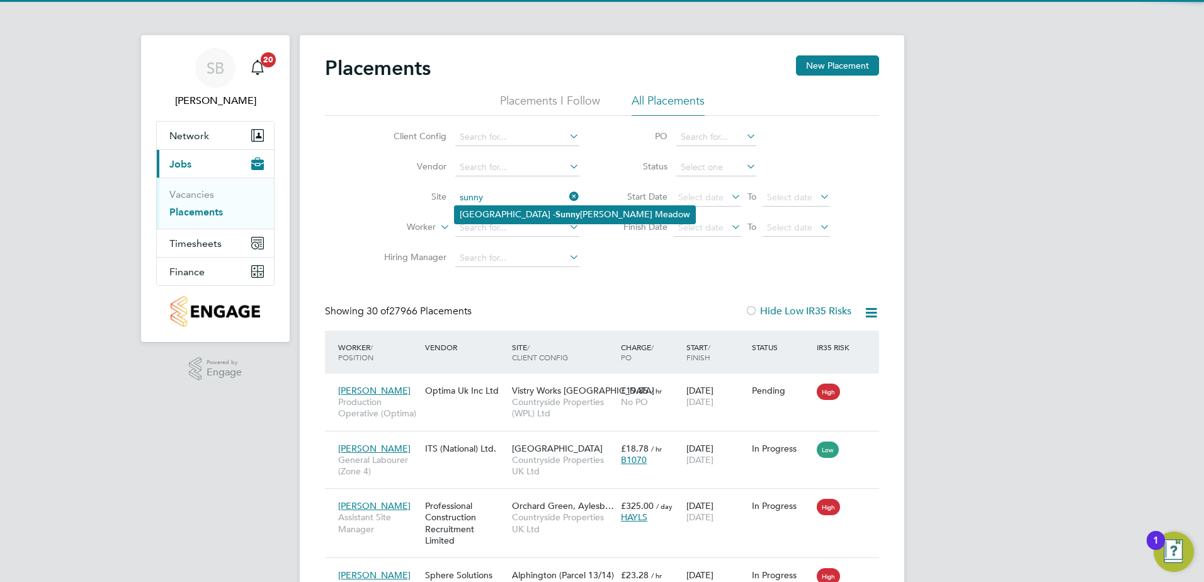
click at [479, 209] on li "Whalley Old Road - Sunny bower Meadow" at bounding box center [575, 214] width 241 height 17
type input "Whalley Old Road - Sunnybower Meadow"
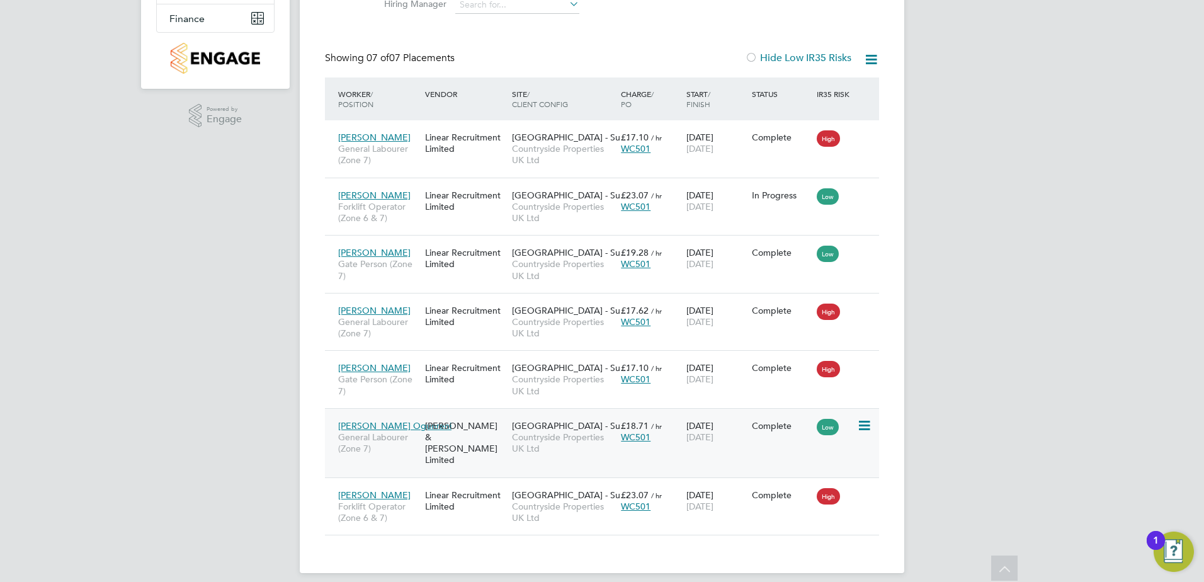
click at [635, 447] on div "£18.71 / hr WC501" at bounding box center [650, 431] width 65 height 35
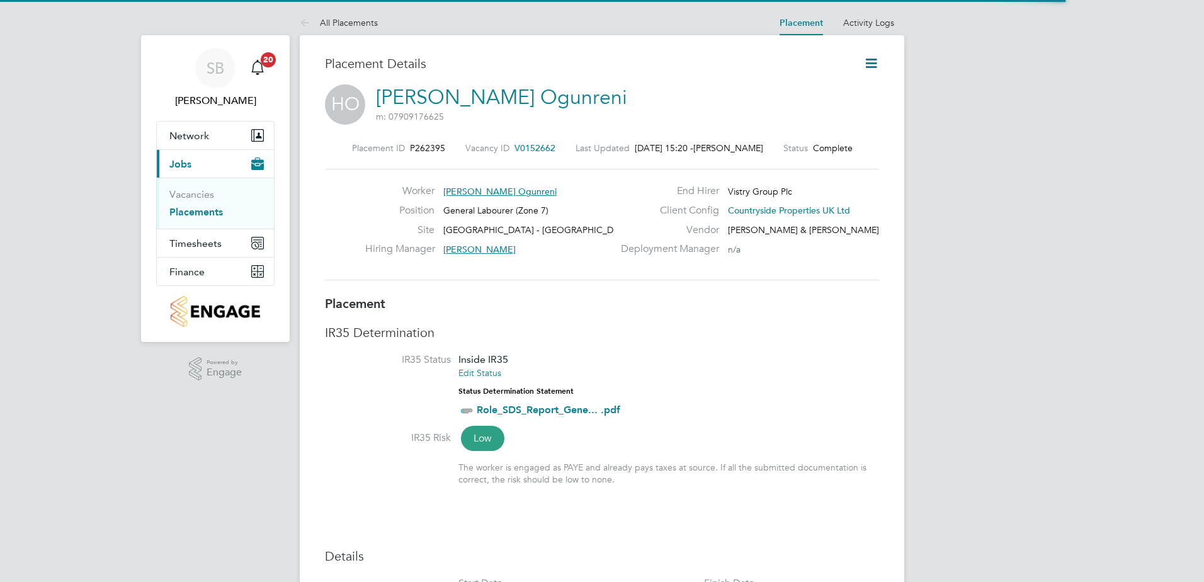
click at [873, 60] on icon at bounding box center [871, 63] width 16 height 16
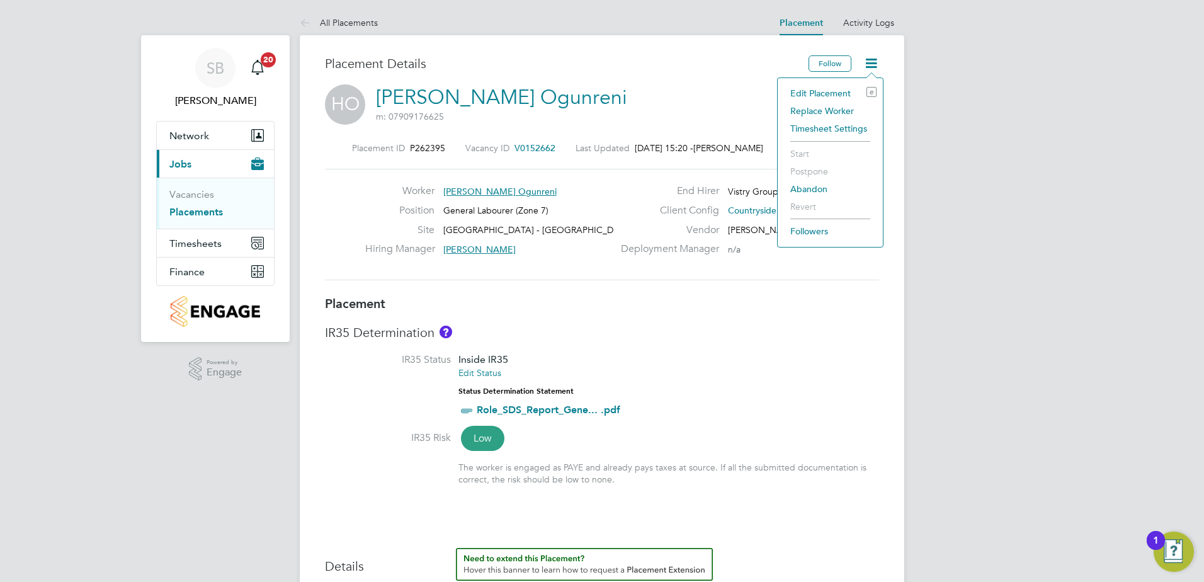
click at [812, 89] on li "Edit Placement e" at bounding box center [830, 93] width 93 height 18
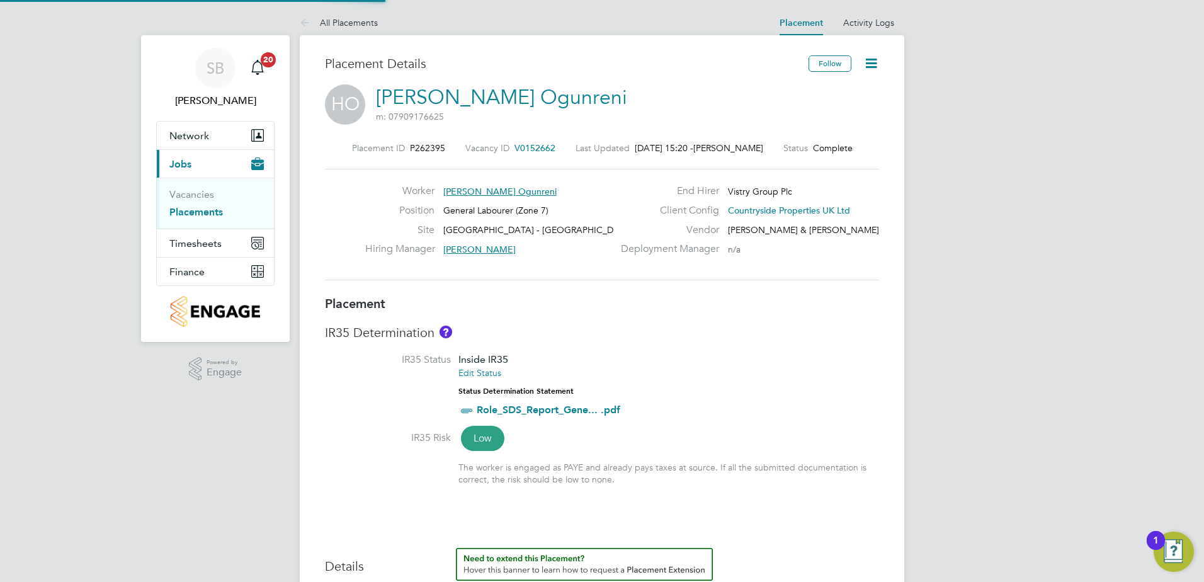
type input "Paddy Brown"
type input "David Brown"
type input "17 Dec 2024"
type input "[DATE]"
type input "07:30"
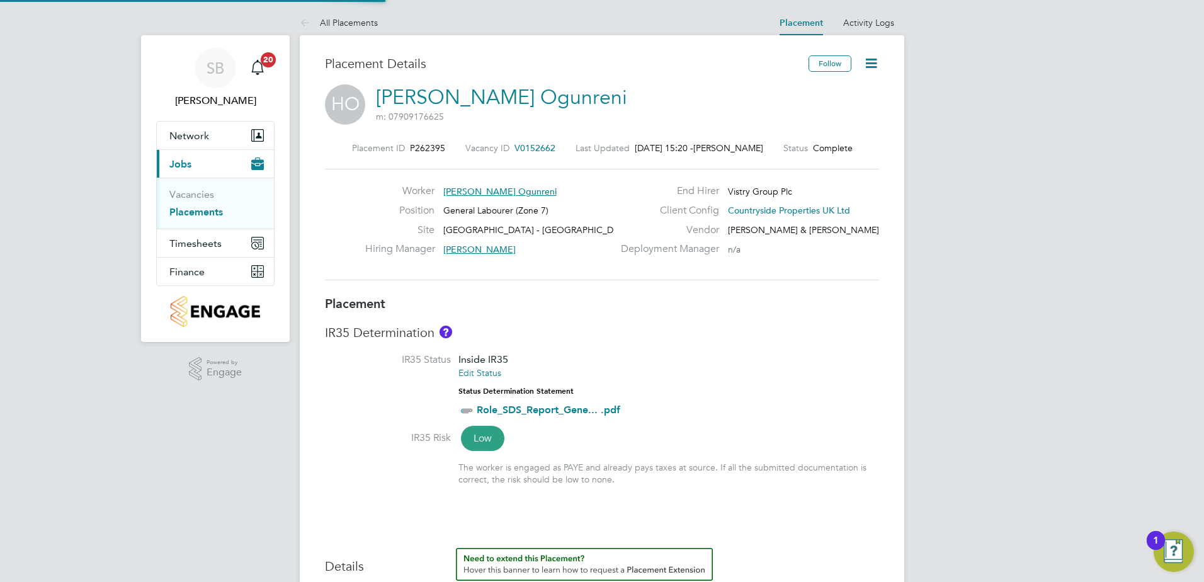
type input "16:30"
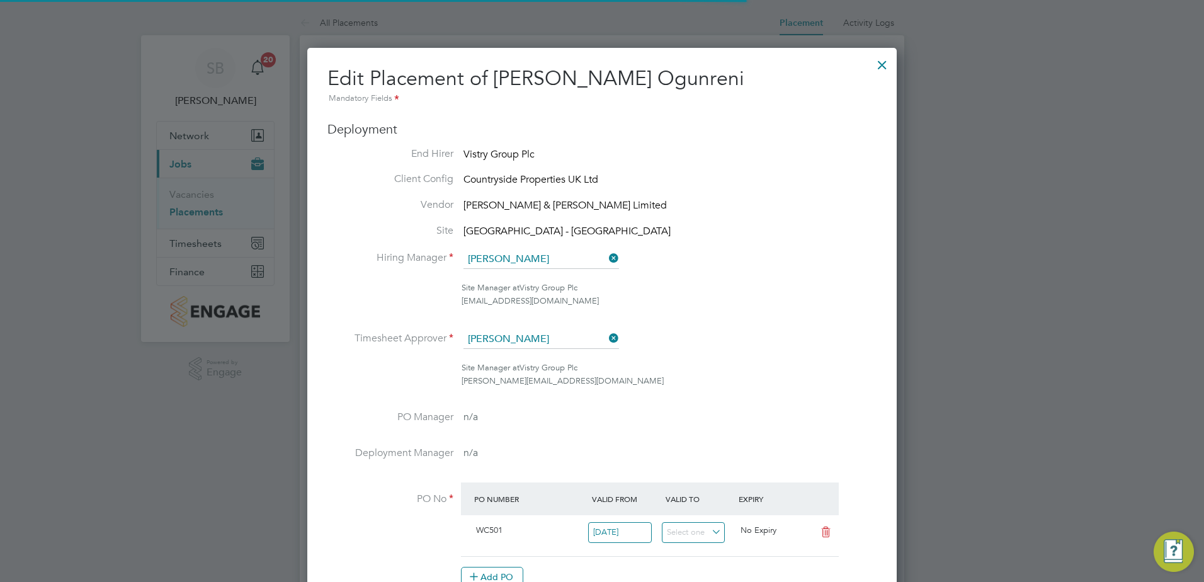
scroll to position [6, 6]
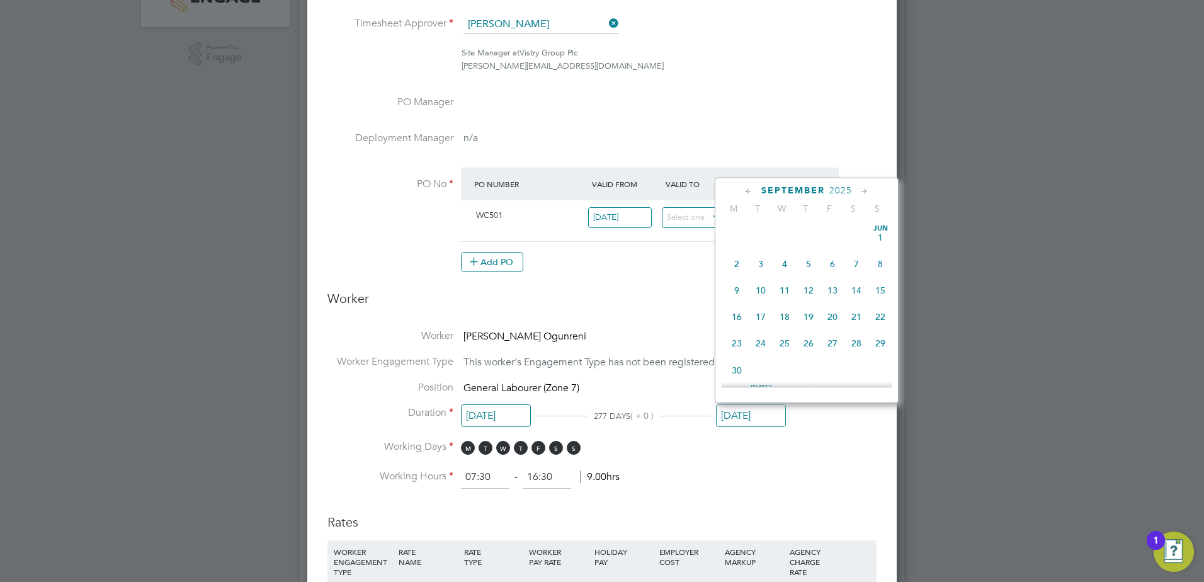
click at [755, 422] on input "19 Sep 2025" at bounding box center [751, 415] width 70 height 23
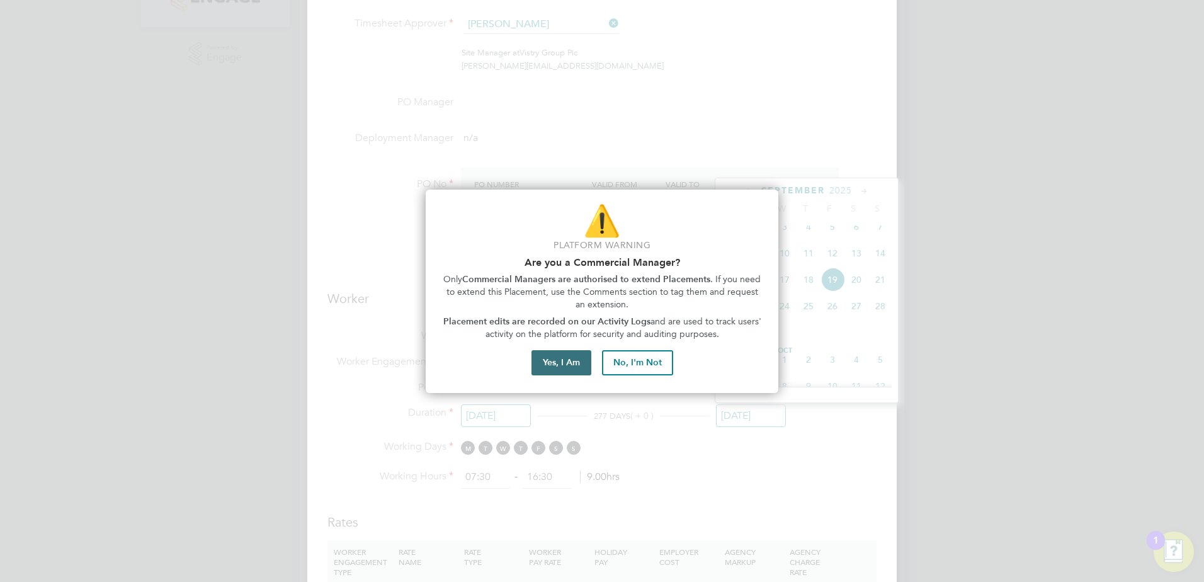
click at [570, 361] on button "Yes, I Am" at bounding box center [561, 362] width 60 height 25
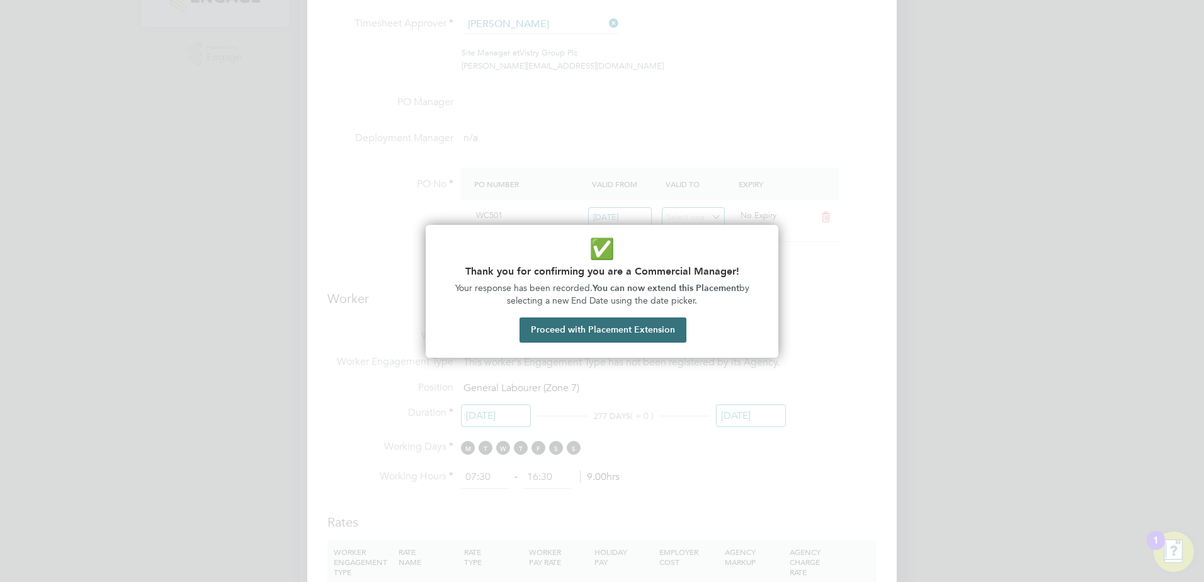
click at [616, 341] on button "Proceed with Placement Extension" at bounding box center [602, 329] width 167 height 25
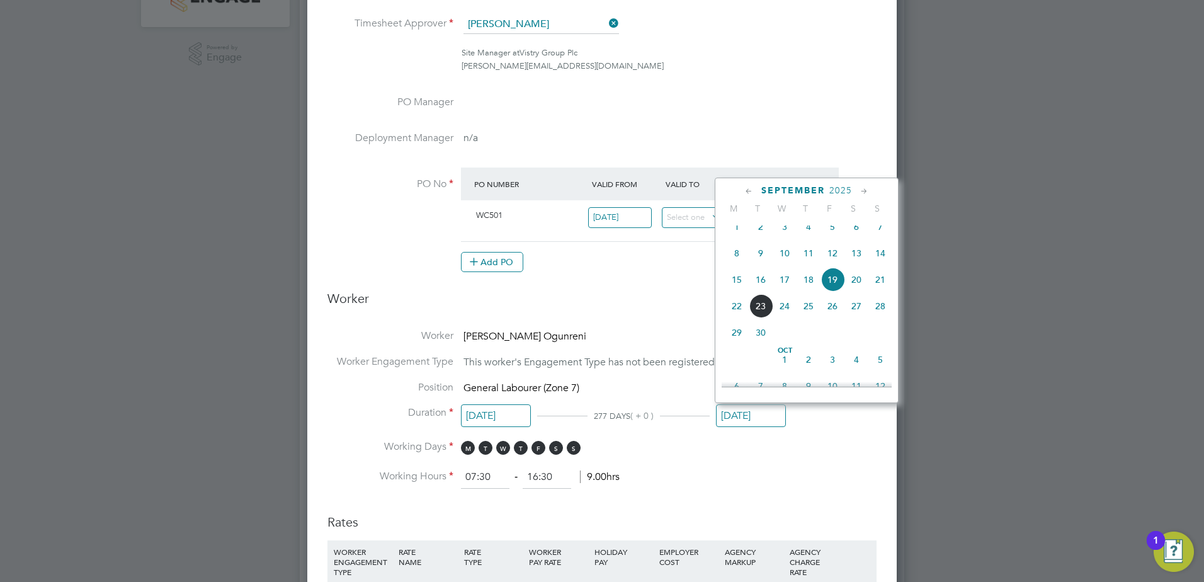
click at [827, 314] on span "26" at bounding box center [832, 306] width 24 height 24
type input "26 Sep 2025"
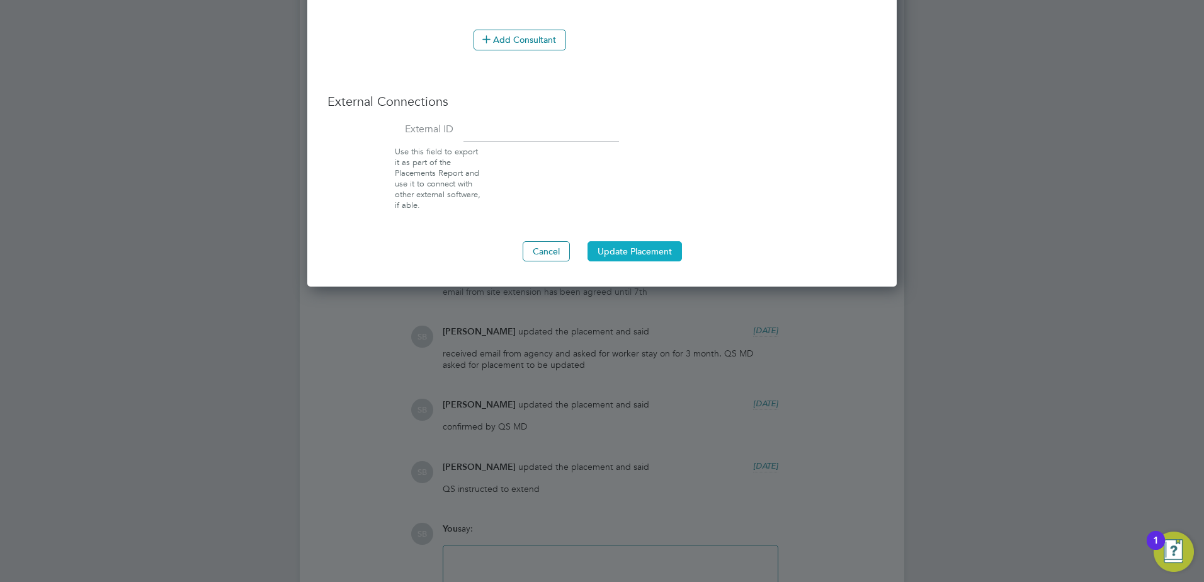
click at [610, 260] on button "Update Placement" at bounding box center [634, 251] width 94 height 20
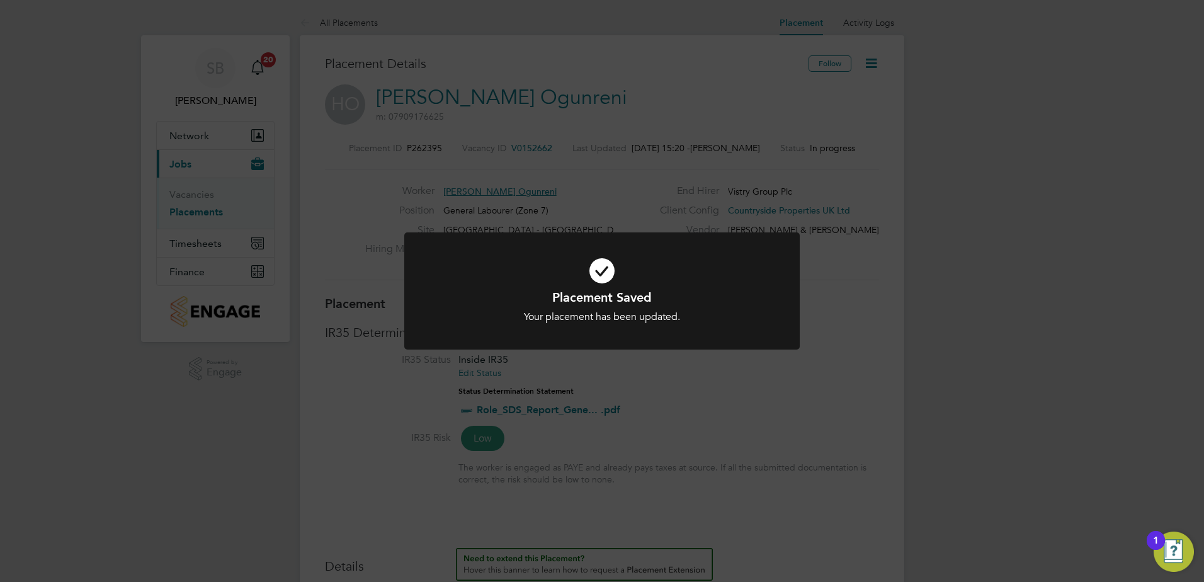
click at [804, 278] on div "Placement Saved Your placement has been updated. Cancel Okay" at bounding box center [602, 291] width 1204 height 582
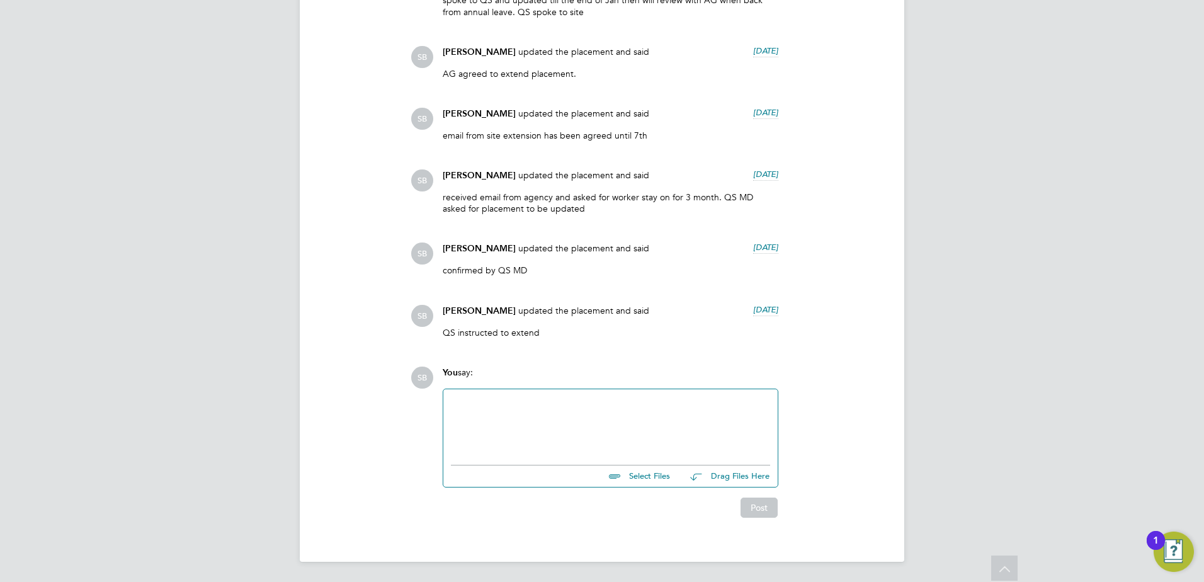
click at [559, 446] on div at bounding box center [610, 424] width 319 height 54
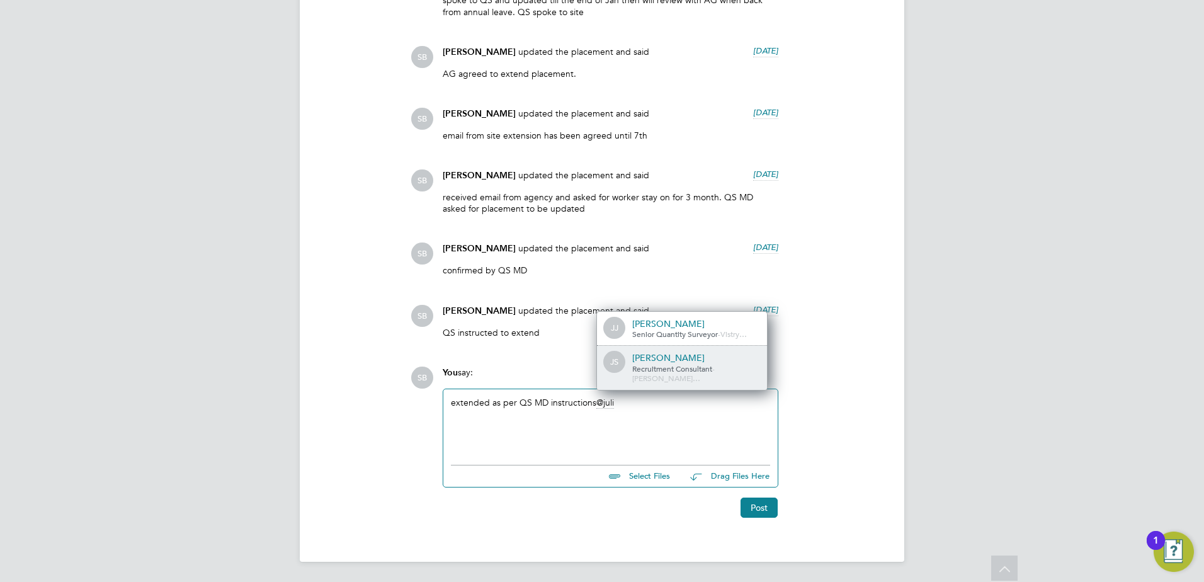
click at [647, 363] on div "Julia Scholes" at bounding box center [695, 357] width 126 height 11
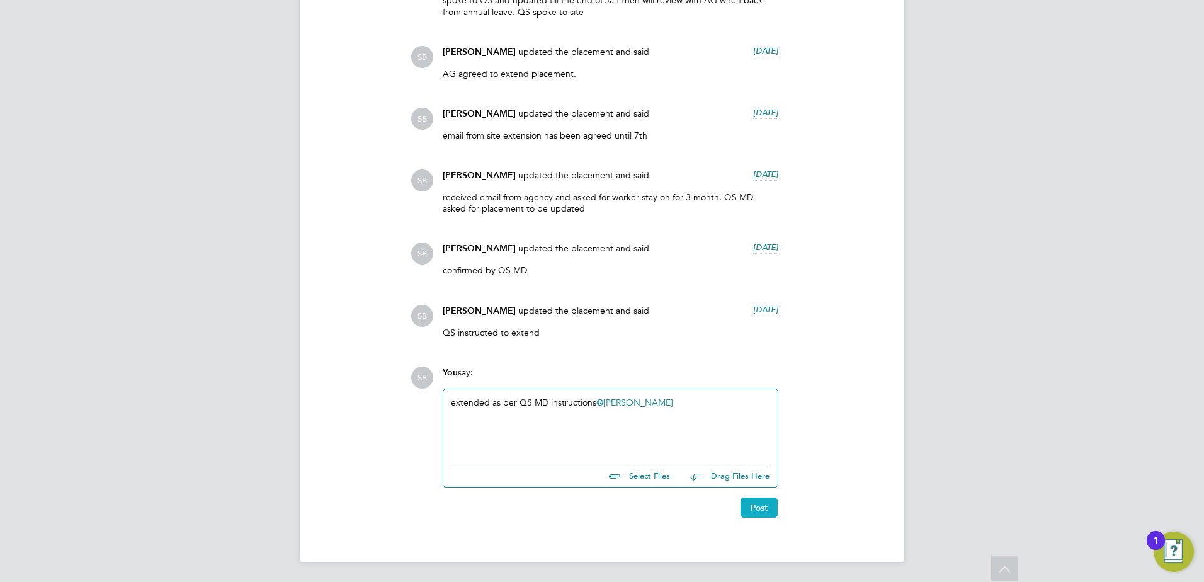
click at [747, 511] on button "Post" at bounding box center [759, 507] width 37 height 20
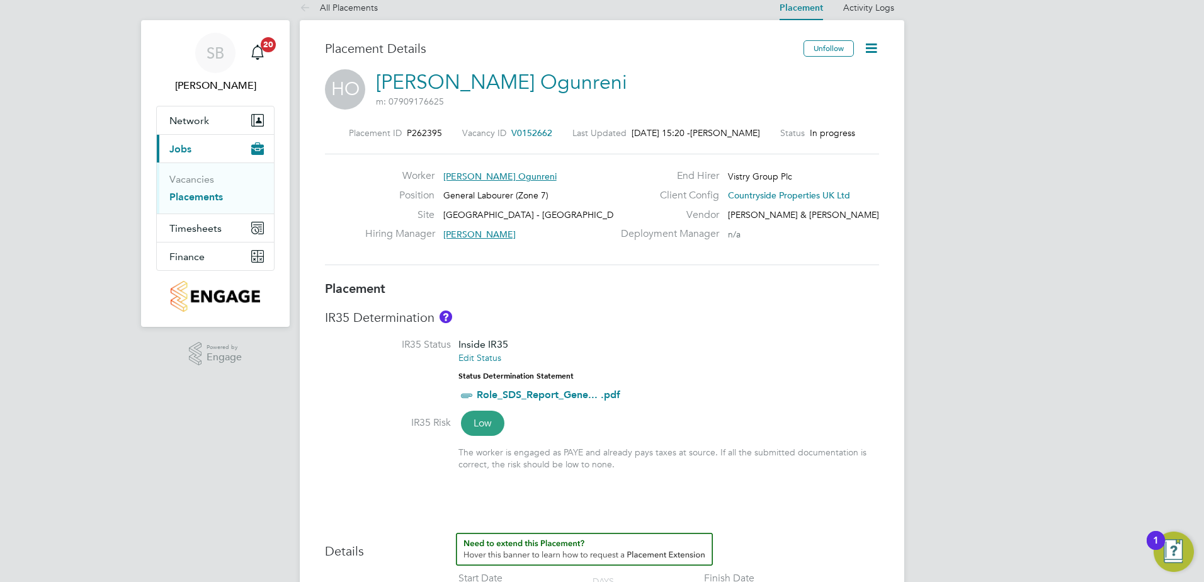
scroll to position [0, 0]
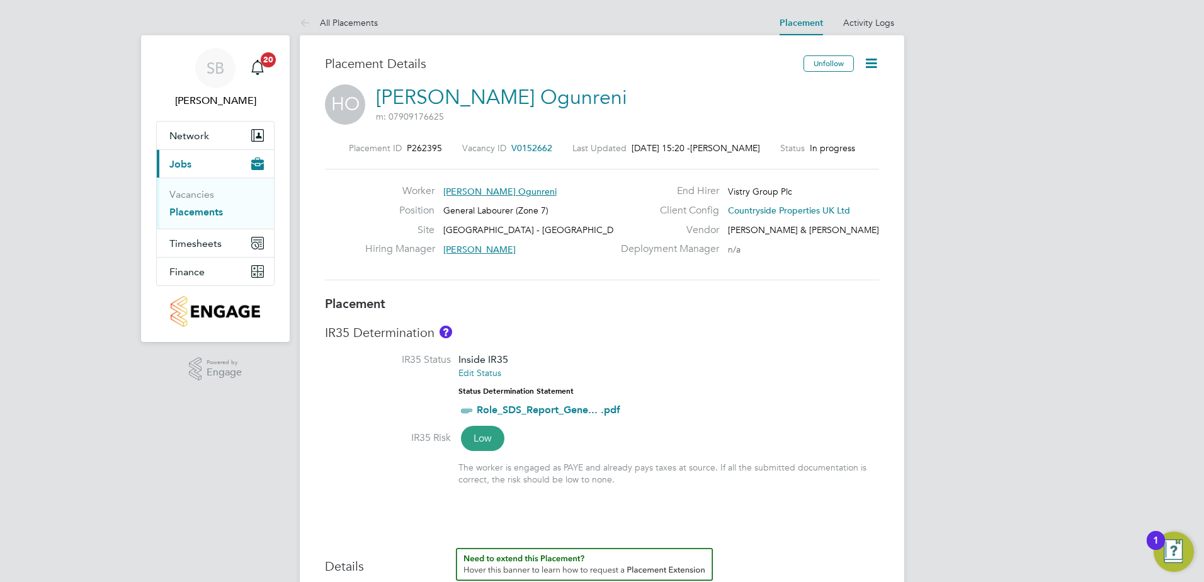
click at [492, 188] on span "Habeeb Ogunreni" at bounding box center [499, 191] width 113 height 11
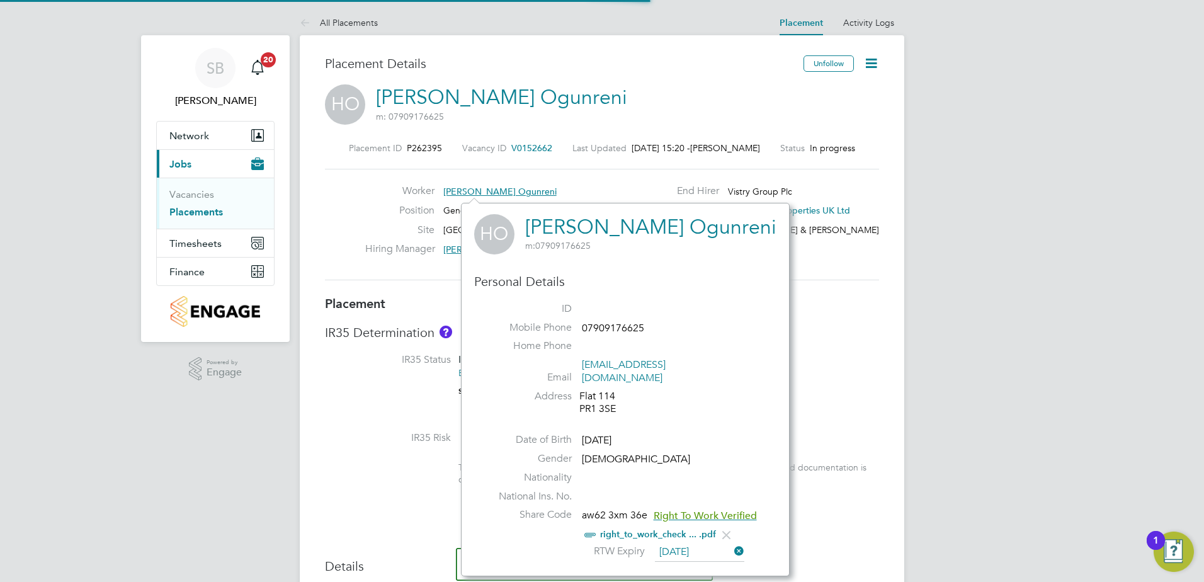
scroll to position [361, 317]
click at [787, 259] on div "Deployment Manager n/a" at bounding box center [748, 252] width 271 height 20
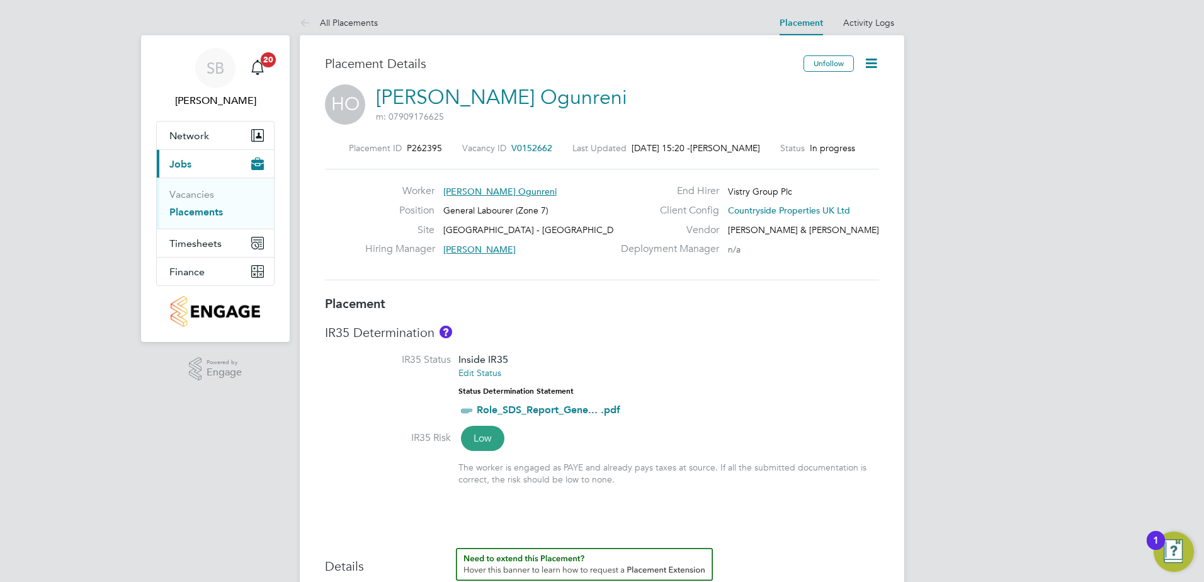
click at [475, 244] on span "Paddy Brown" at bounding box center [479, 249] width 72 height 11
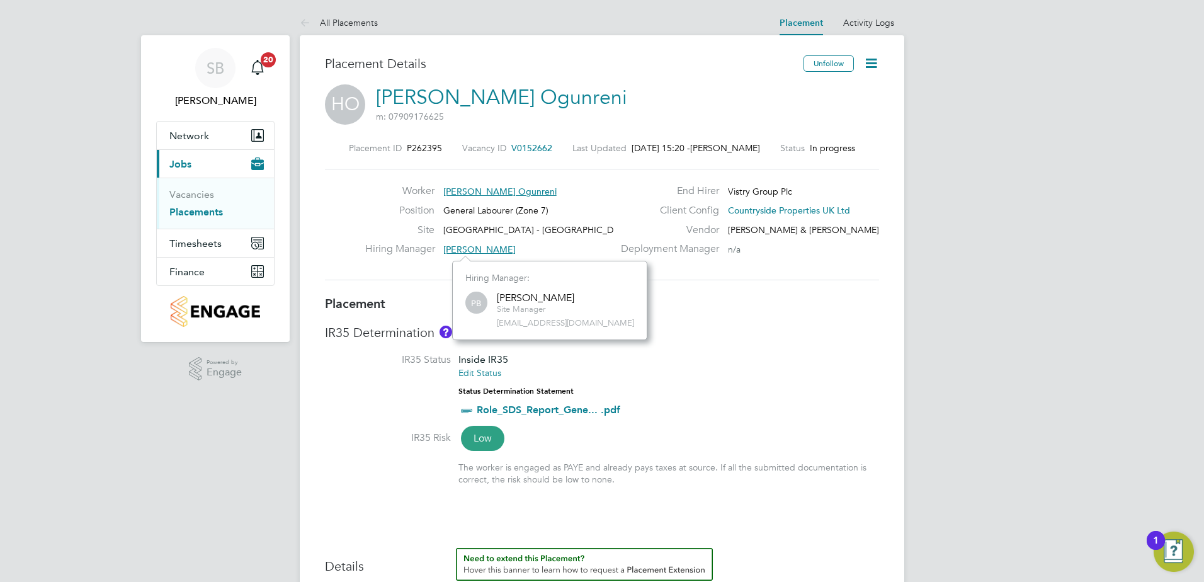
click at [764, 213] on span "Countryside Properties UK Ltd" at bounding box center [789, 210] width 122 height 11
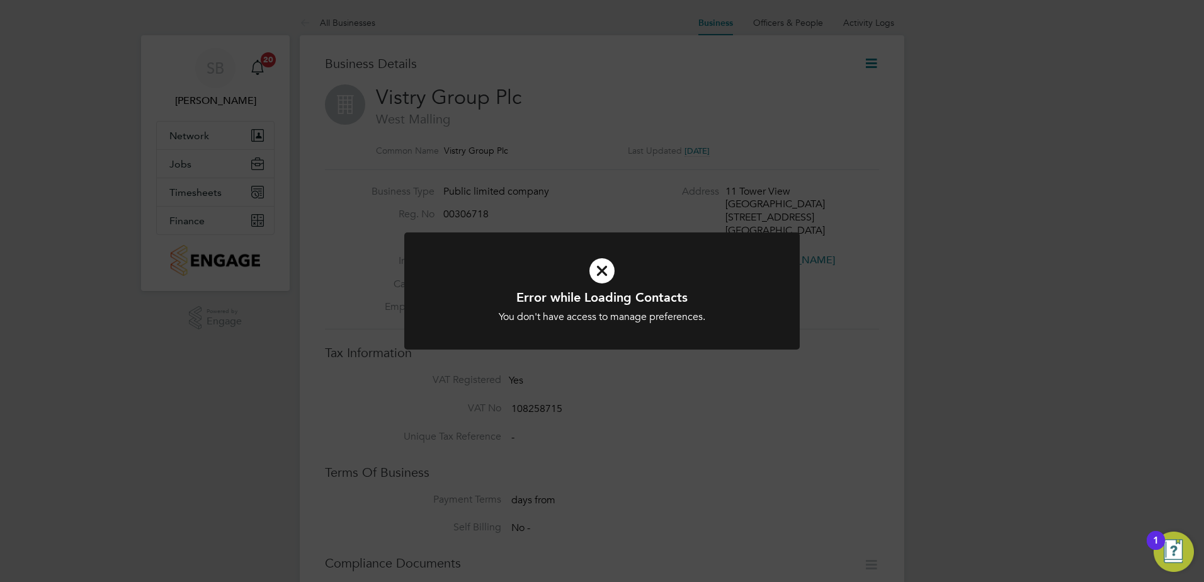
click at [764, 211] on div "Error while Loading Contacts You don't have access to manage preferences. Cance…" at bounding box center [602, 291] width 1204 height 582
click at [605, 172] on div "Error while Loading Contacts You don't have access to manage preferences. Cance…" at bounding box center [602, 291] width 1204 height 582
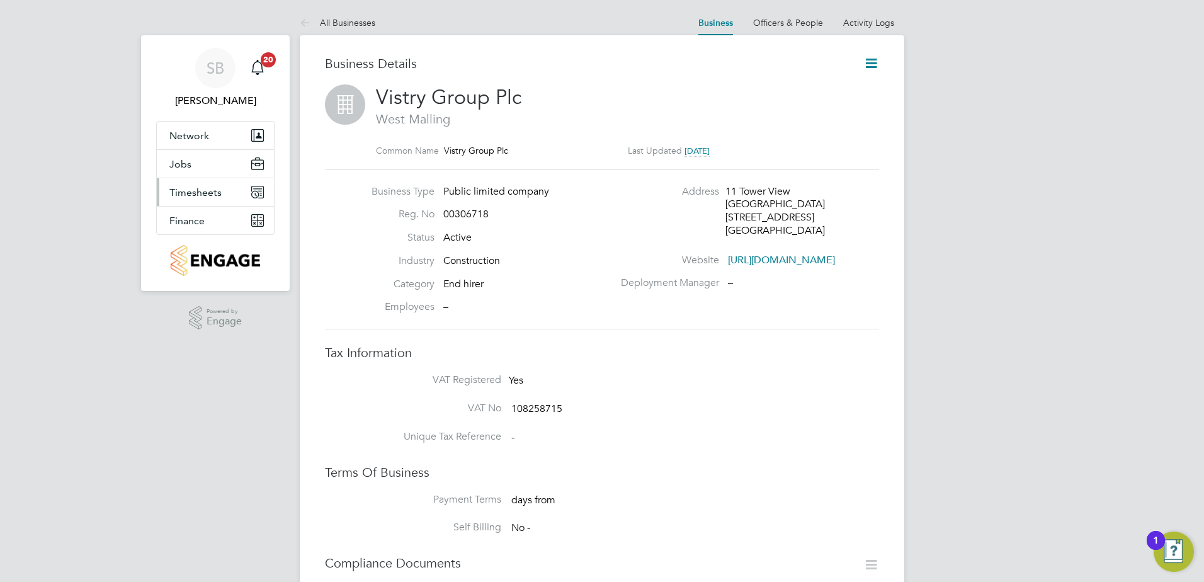
click at [191, 188] on span "Timesheets" at bounding box center [195, 192] width 52 height 12
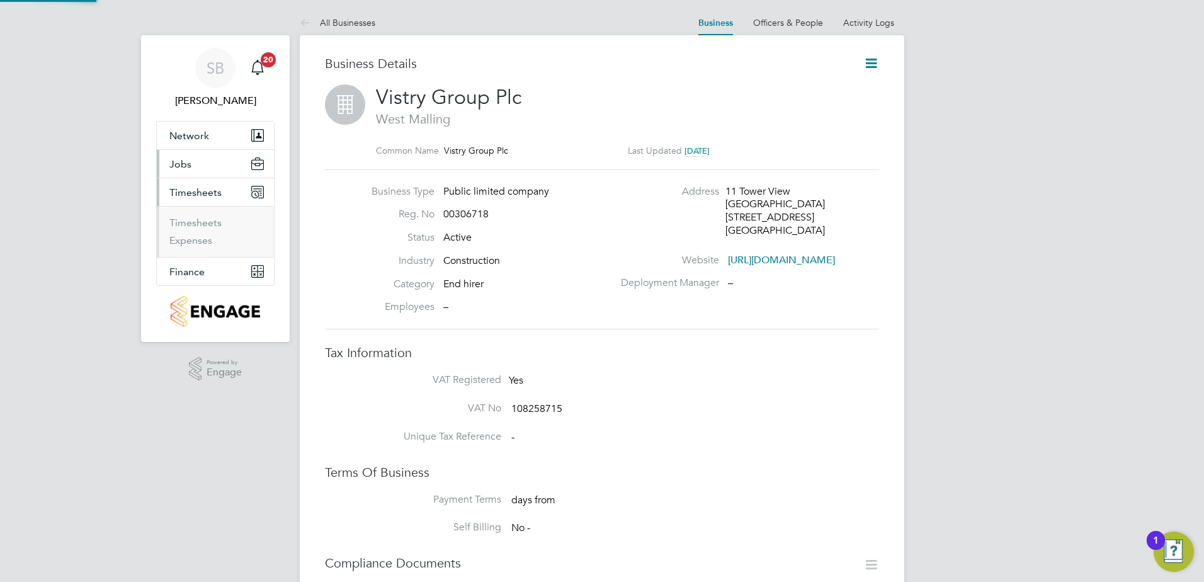
click at [191, 167] on button "Jobs" at bounding box center [215, 164] width 117 height 28
click at [185, 211] on link "Placements" at bounding box center [195, 212] width 52 height 12
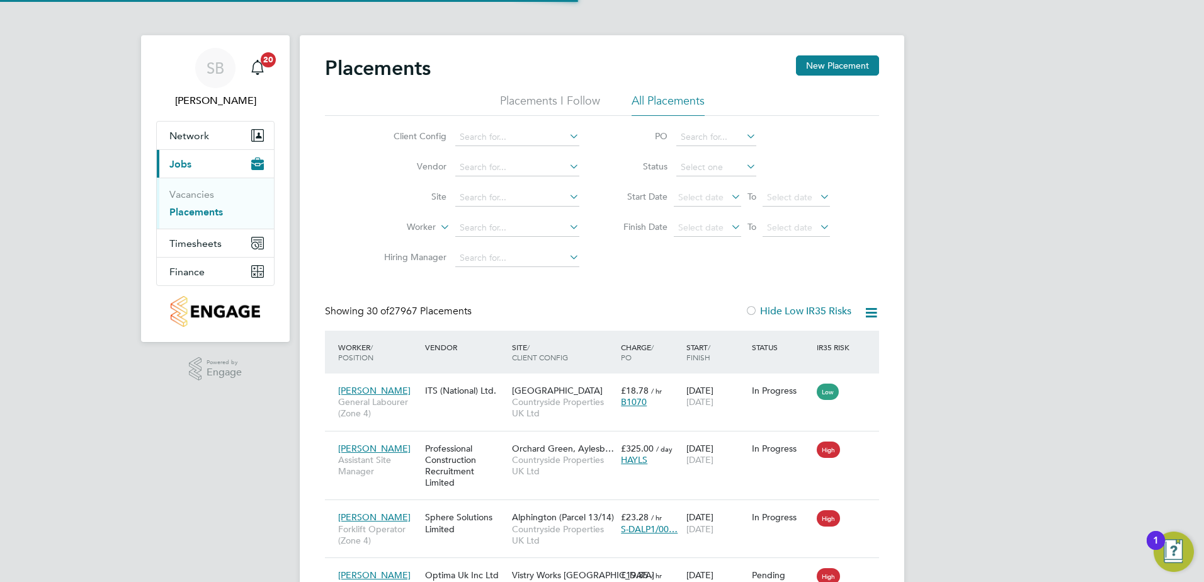
scroll to position [47, 110]
click at [513, 200] on input at bounding box center [517, 198] width 124 height 18
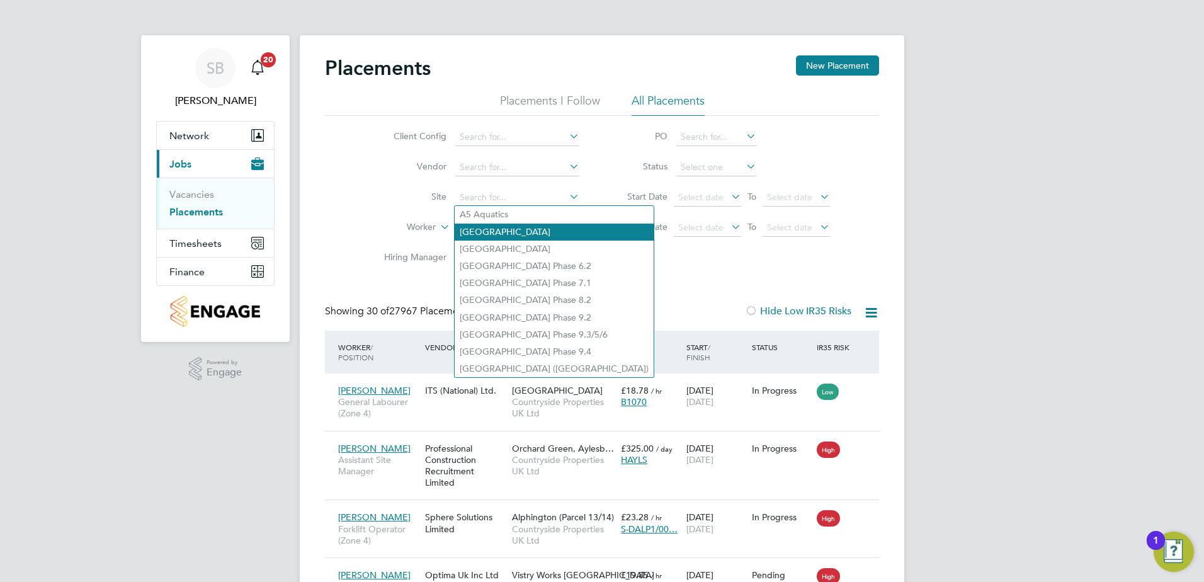
click at [491, 234] on li "Abbotsfield" at bounding box center [554, 232] width 199 height 17
type input "Abbotsfield"
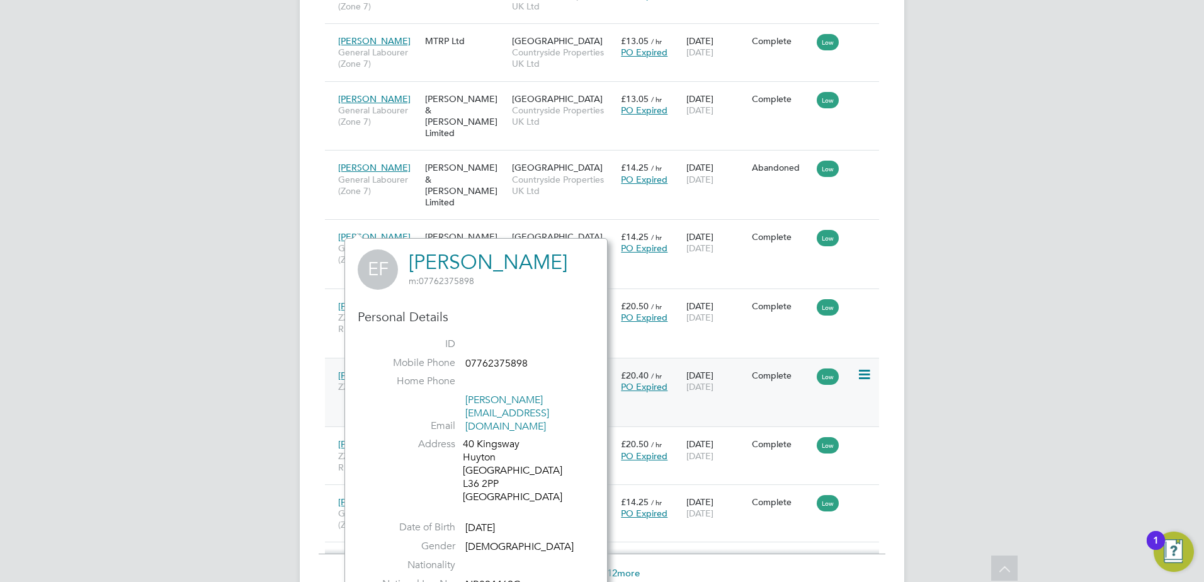
click at [399, 370] on span "Zachary Isherwood" at bounding box center [374, 375] width 72 height 11
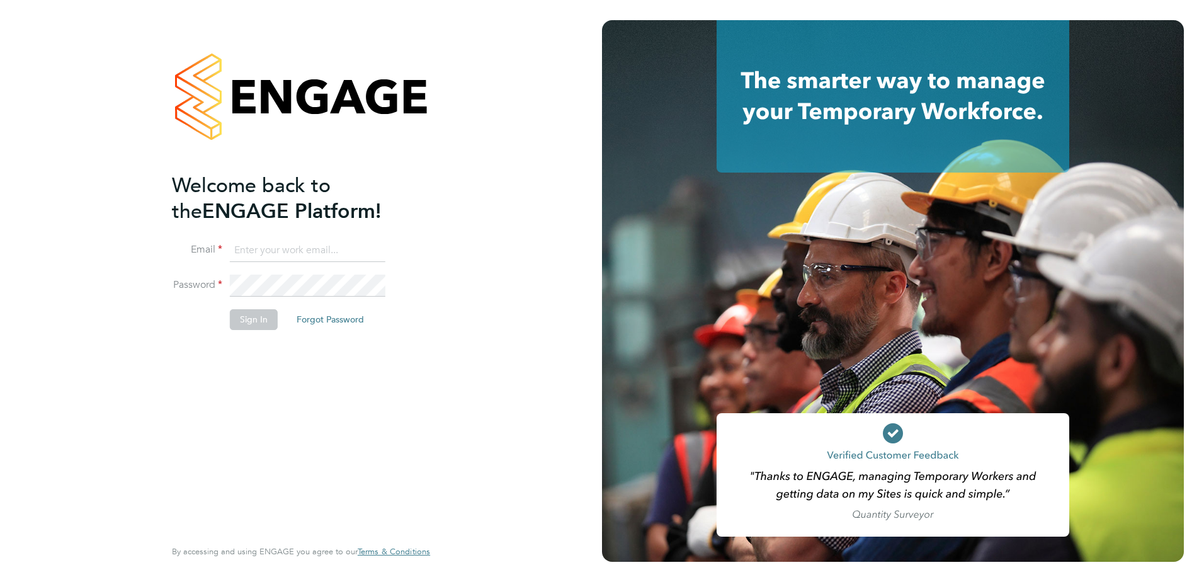
click at [314, 244] on input at bounding box center [308, 250] width 156 height 23
type input "samantha.bolshaw@vistry.co.uk"
click at [247, 328] on button "Sign In" at bounding box center [254, 319] width 48 height 20
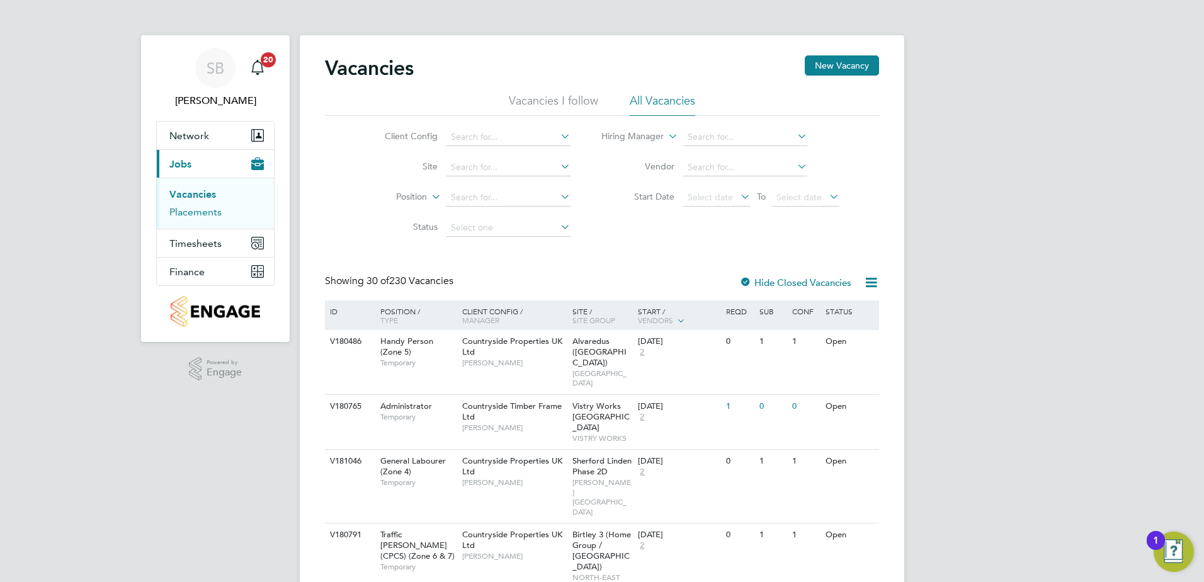
drag, startPoint x: 209, startPoint y: 209, endPoint x: 220, endPoint y: 211, distance: 10.9
click at [209, 209] on link "Placements" at bounding box center [195, 212] width 52 height 12
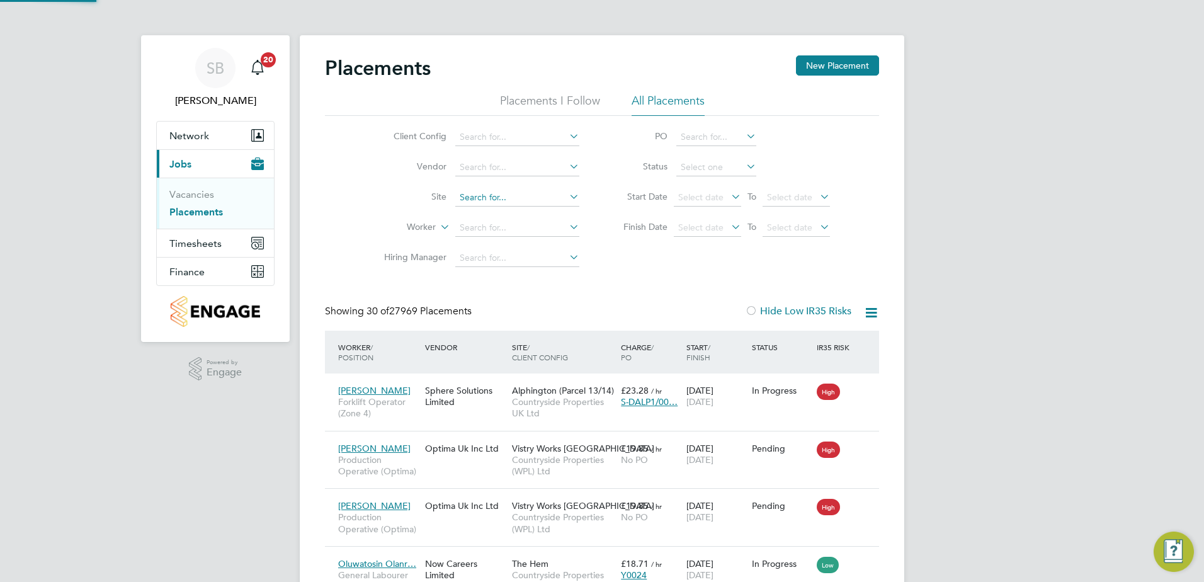
click at [460, 200] on input at bounding box center [517, 198] width 124 height 18
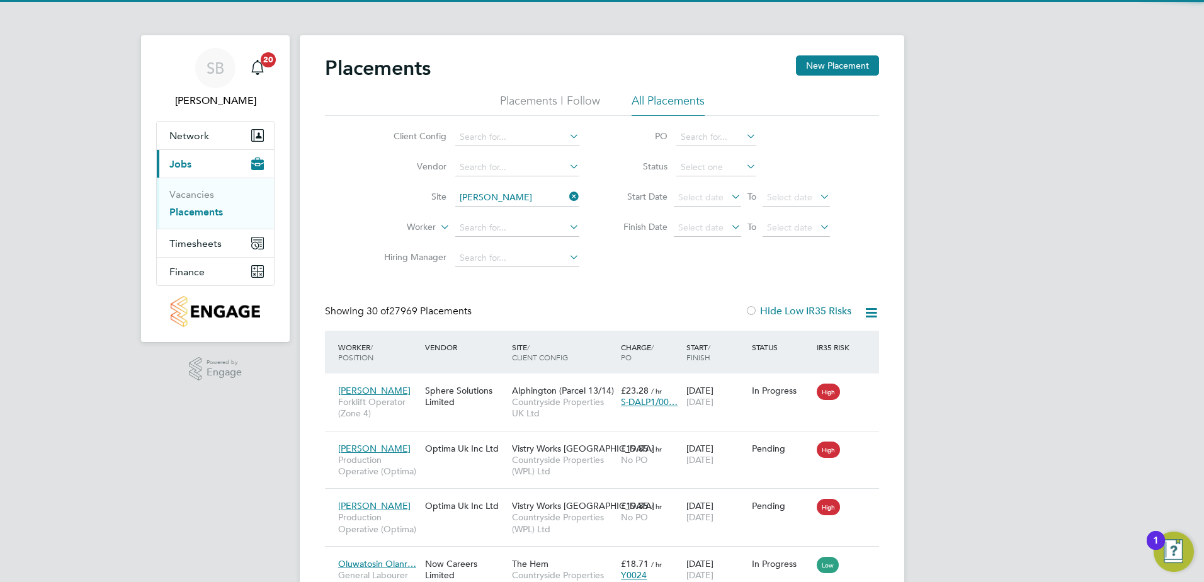
click at [466, 212] on b "[PERSON_NAME]" at bounding box center [496, 214] width 73 height 11
type input "[PERSON_NAME] (Burnley)"
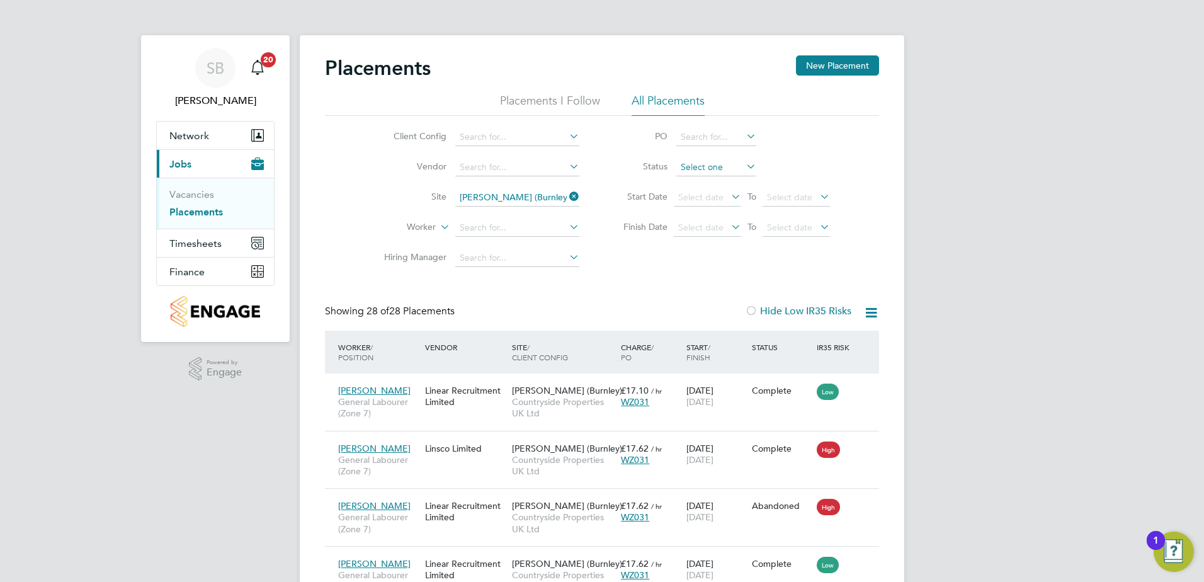
click at [690, 169] on input at bounding box center [716, 168] width 80 height 18
click at [689, 184] on li "Active" at bounding box center [716, 184] width 81 height 16
type input "Active"
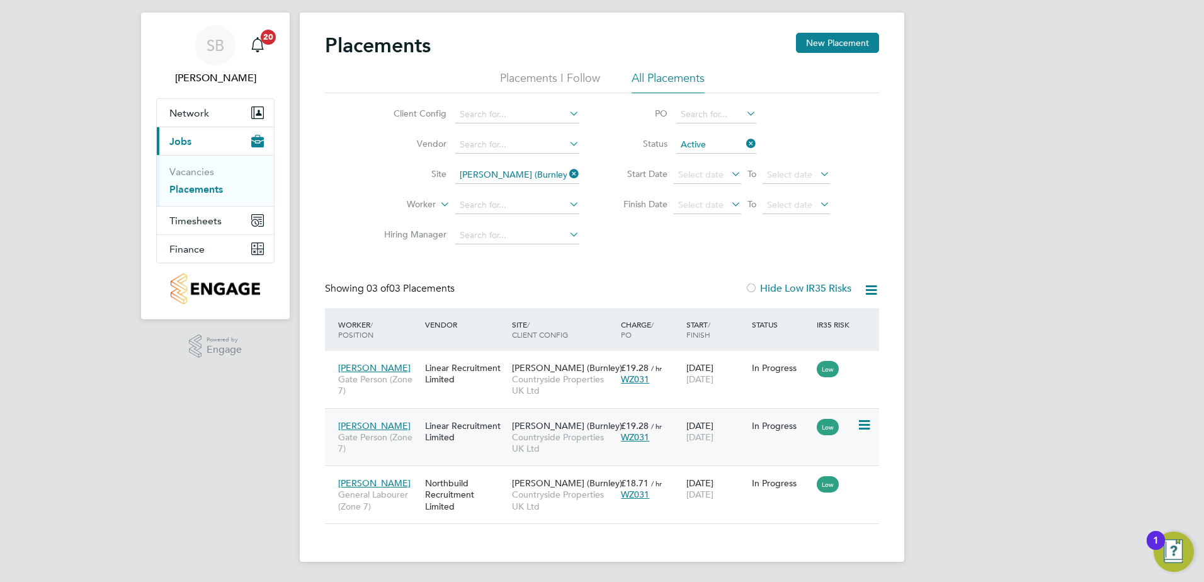
click at [508, 436] on div "Linear Recruitment Limited" at bounding box center [465, 431] width 87 height 35
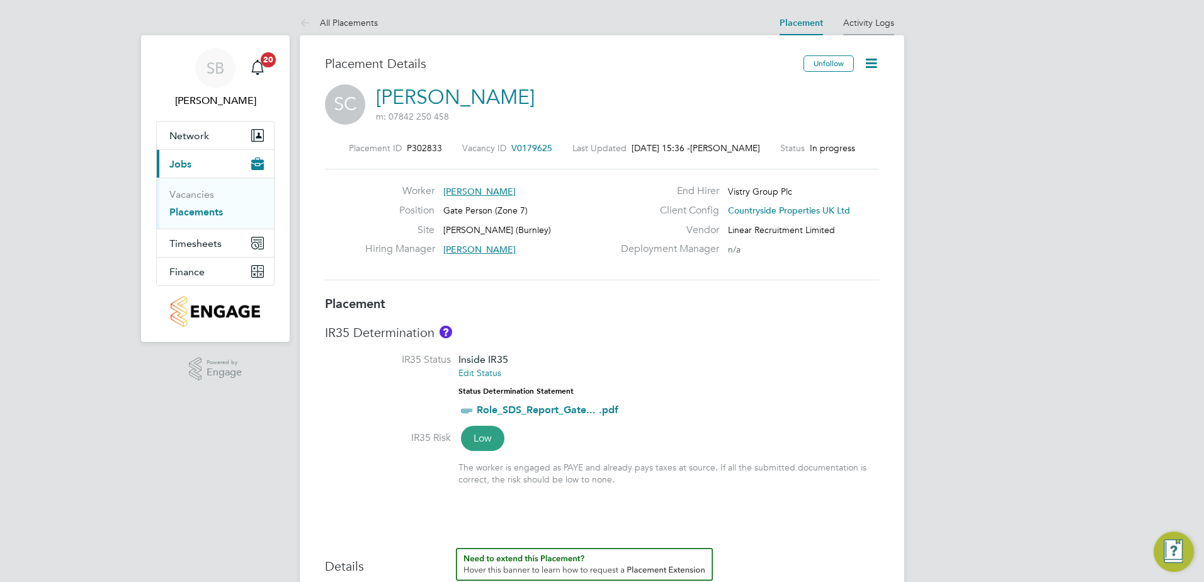
click at [873, 19] on link "Activity Logs" at bounding box center [868, 22] width 51 height 11
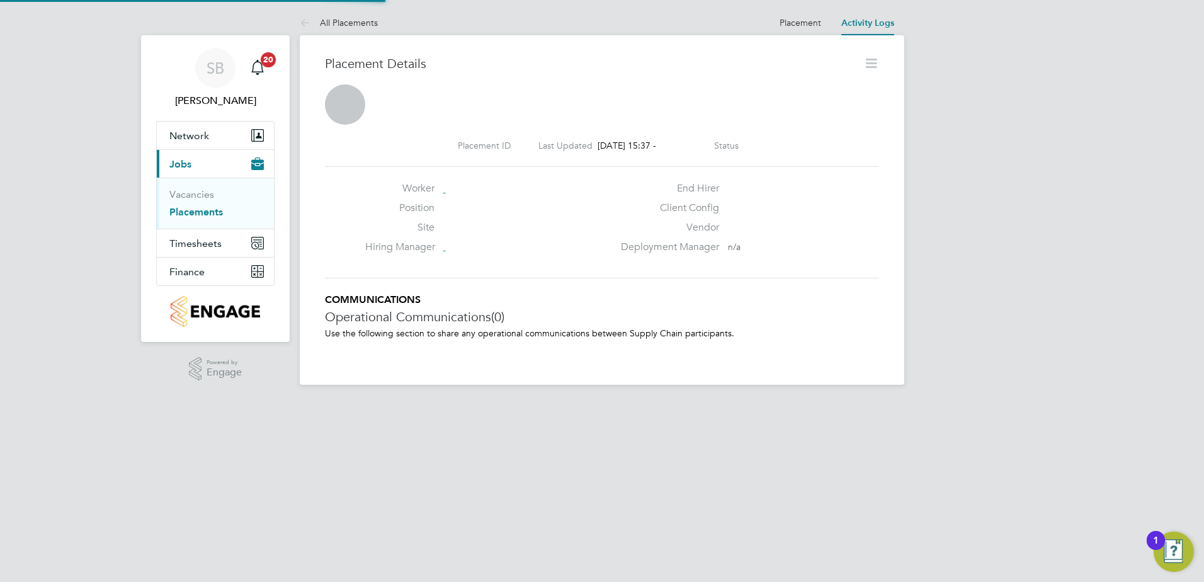
scroll to position [6, 6]
